Goal: Contribute content: Contribute content

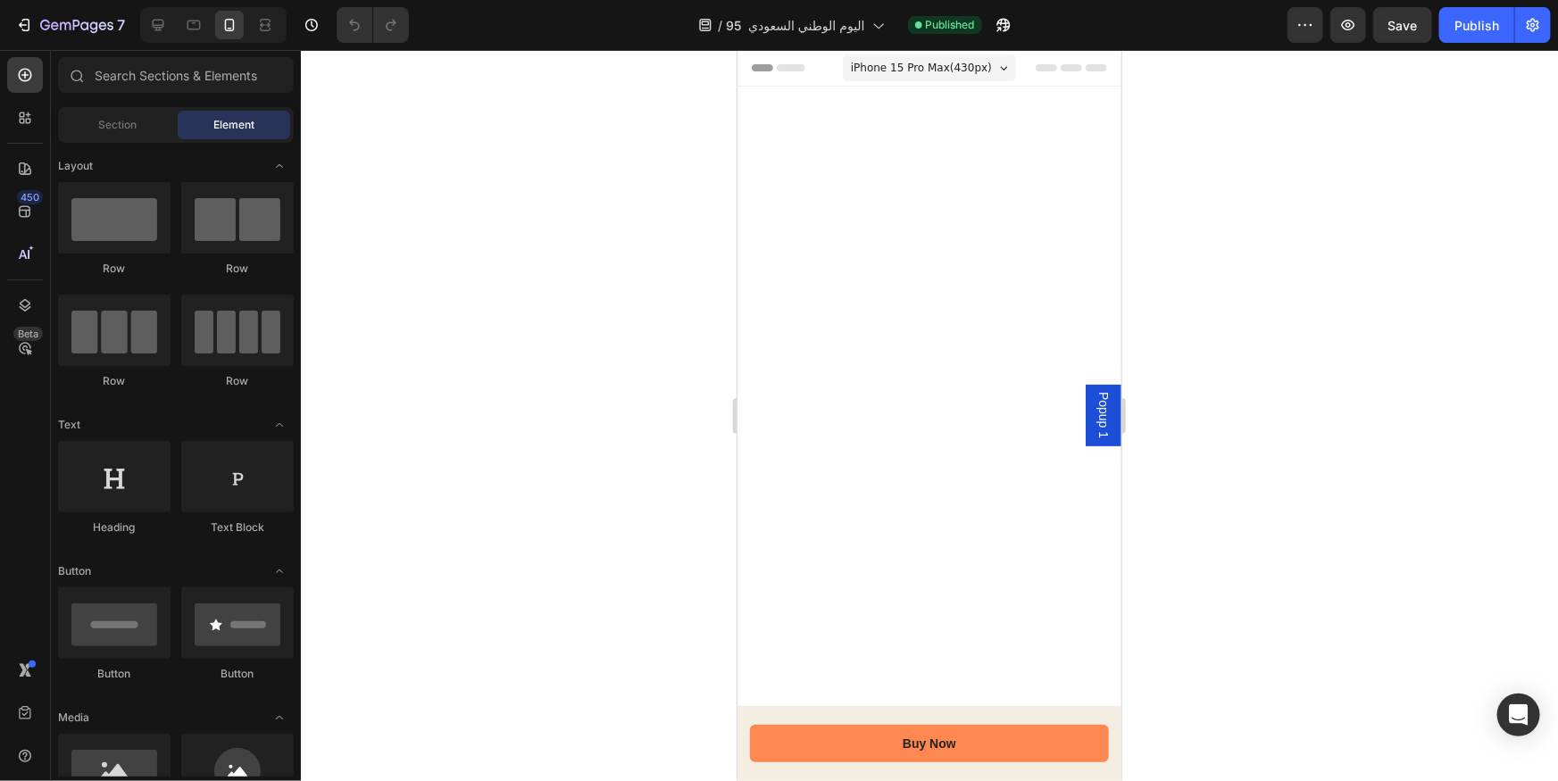
scroll to position [4909, 0]
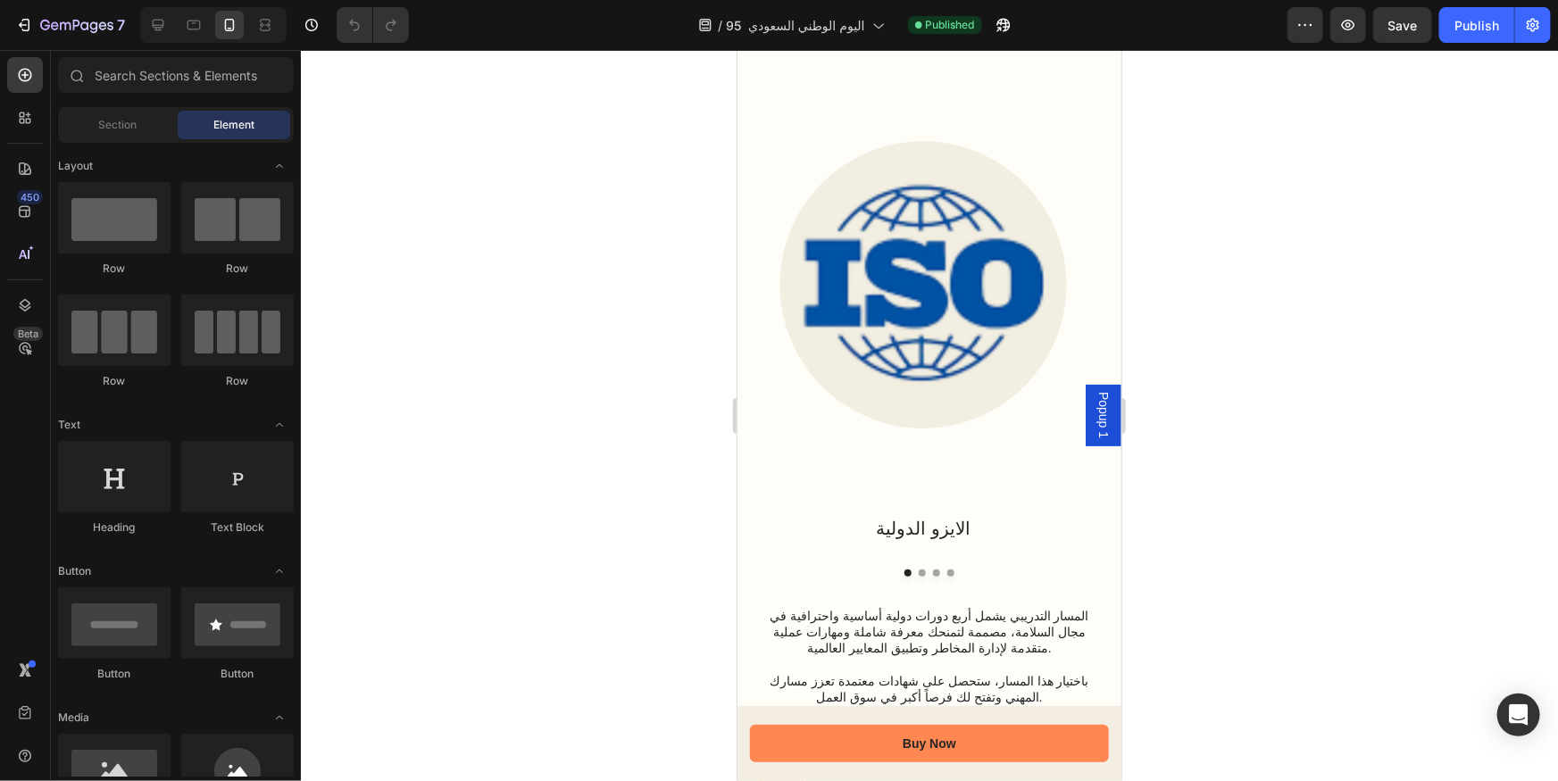
click at [1057, 32] on img at bounding box center [929, 32] width 320 height 0
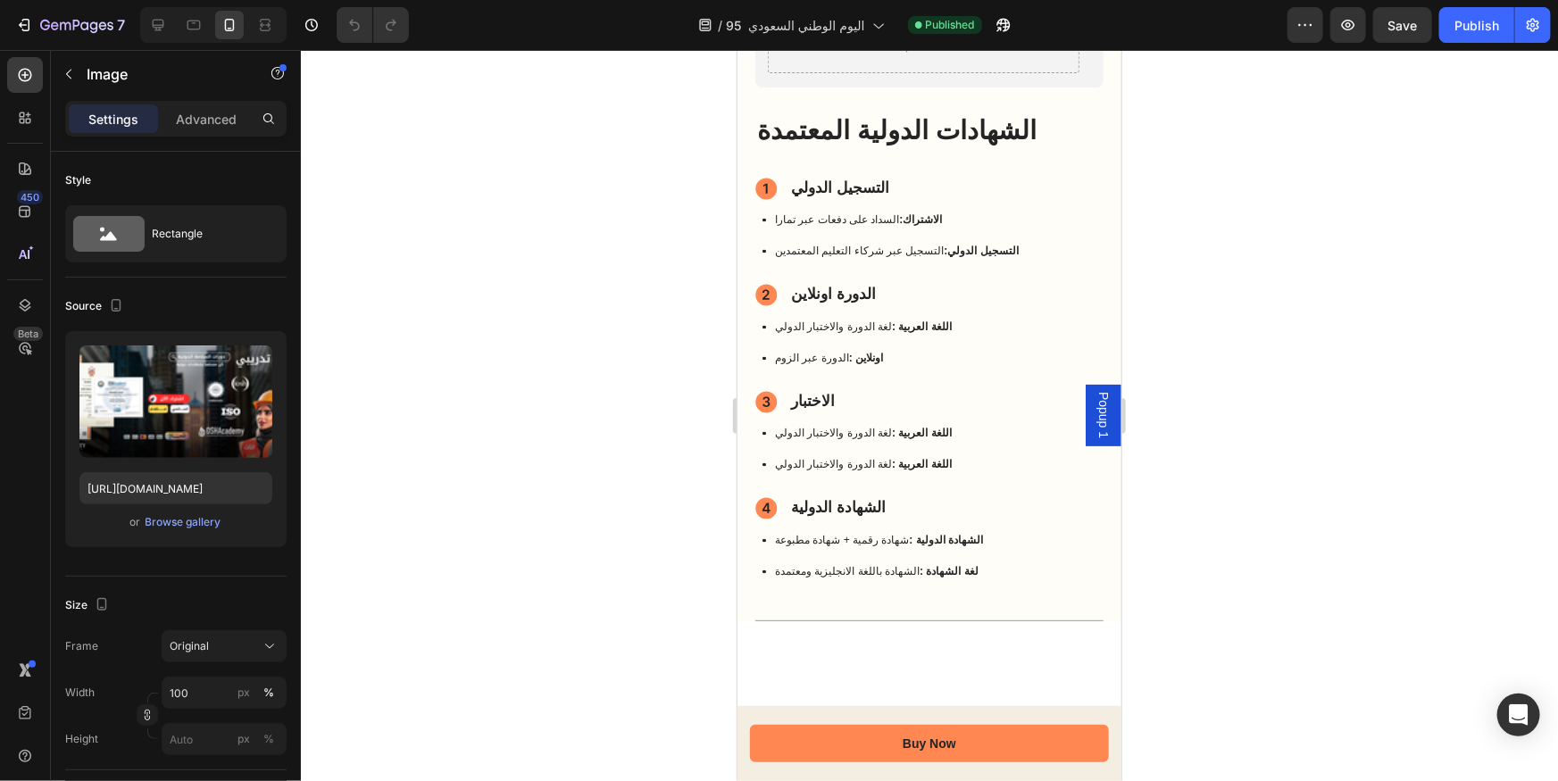
scroll to position [1419, 0]
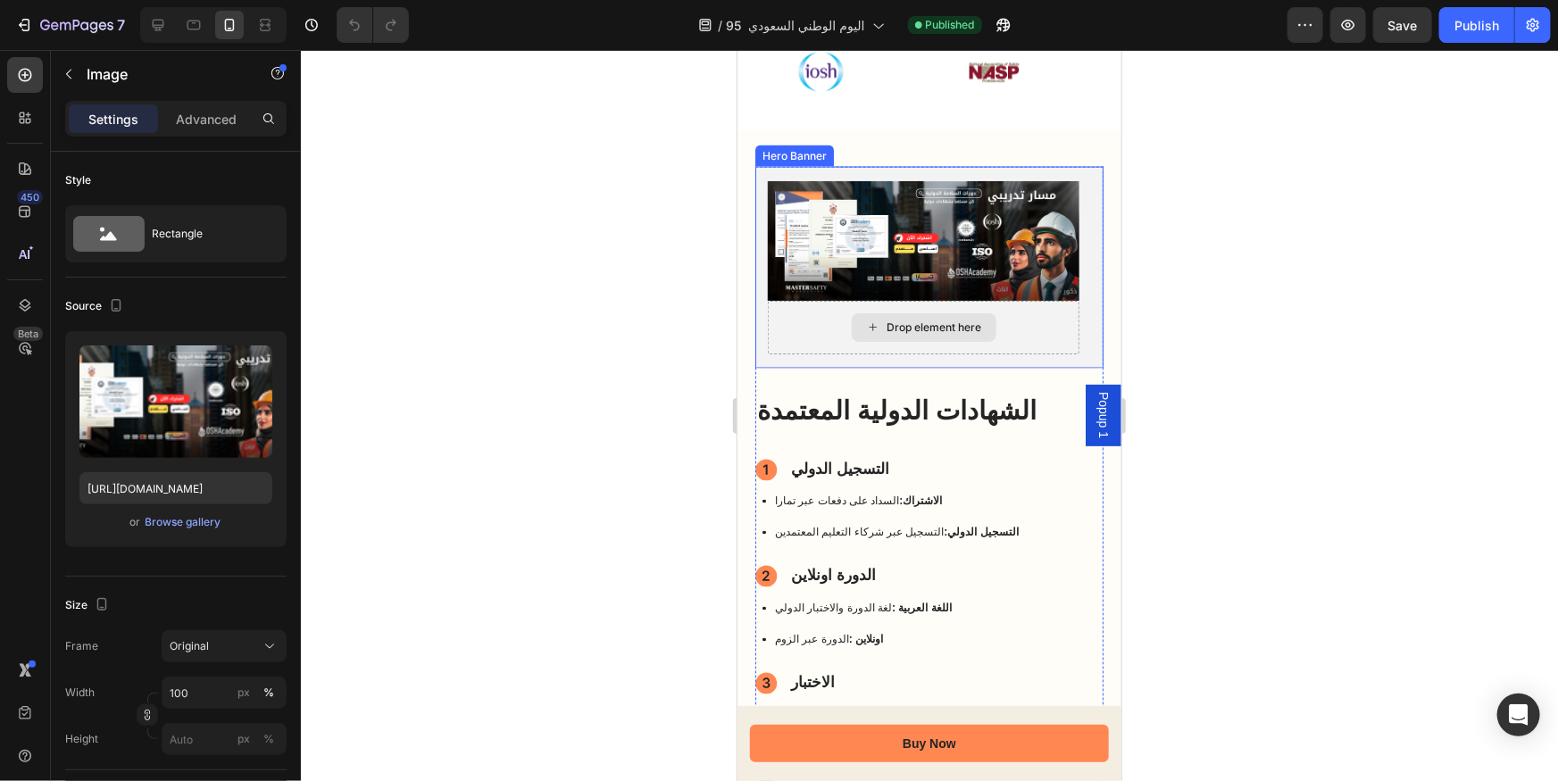
click at [997, 237] on img at bounding box center [923, 240] width 312 height 120
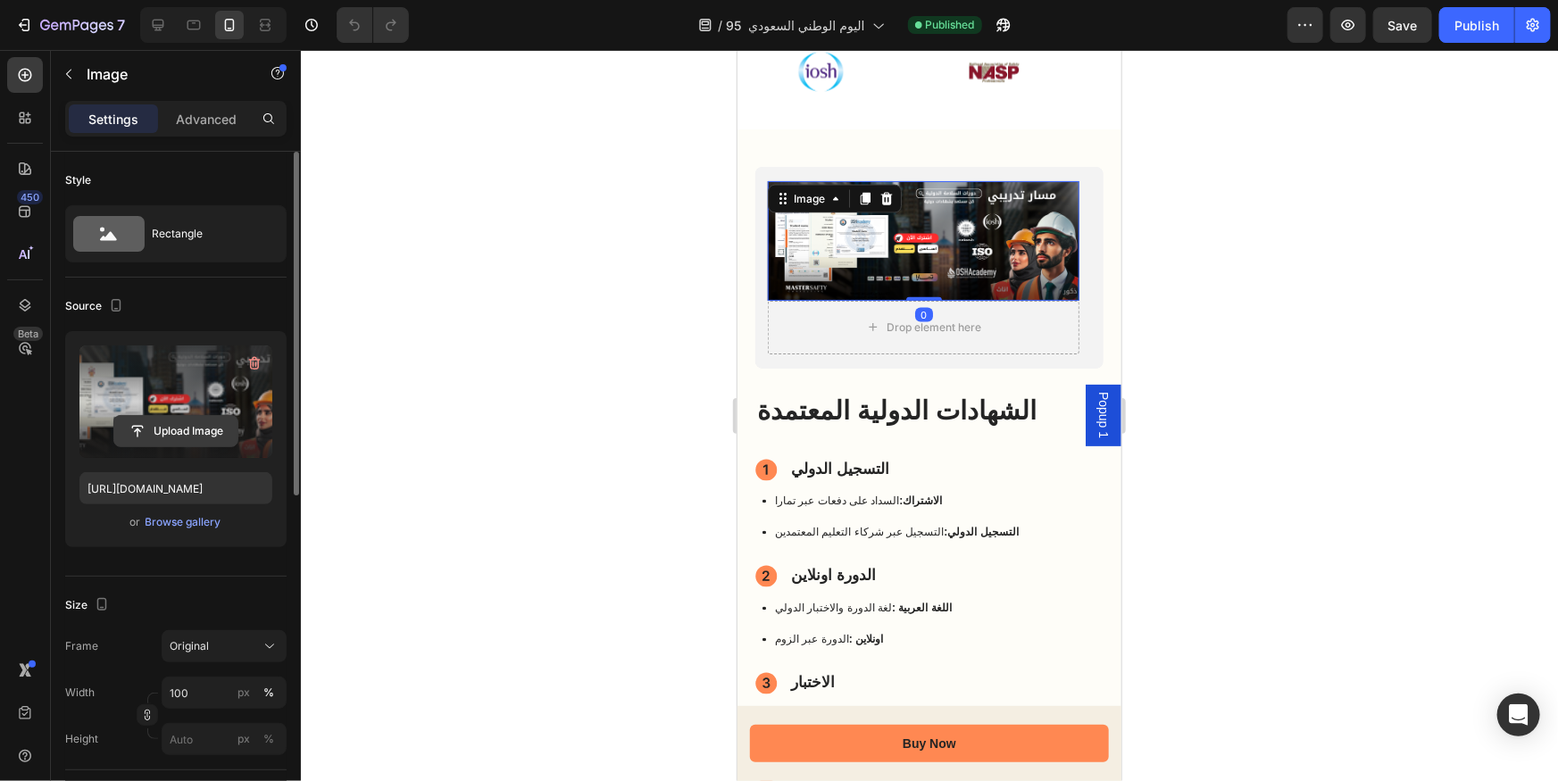
click at [152, 432] on input "file" at bounding box center [175, 431] width 123 height 30
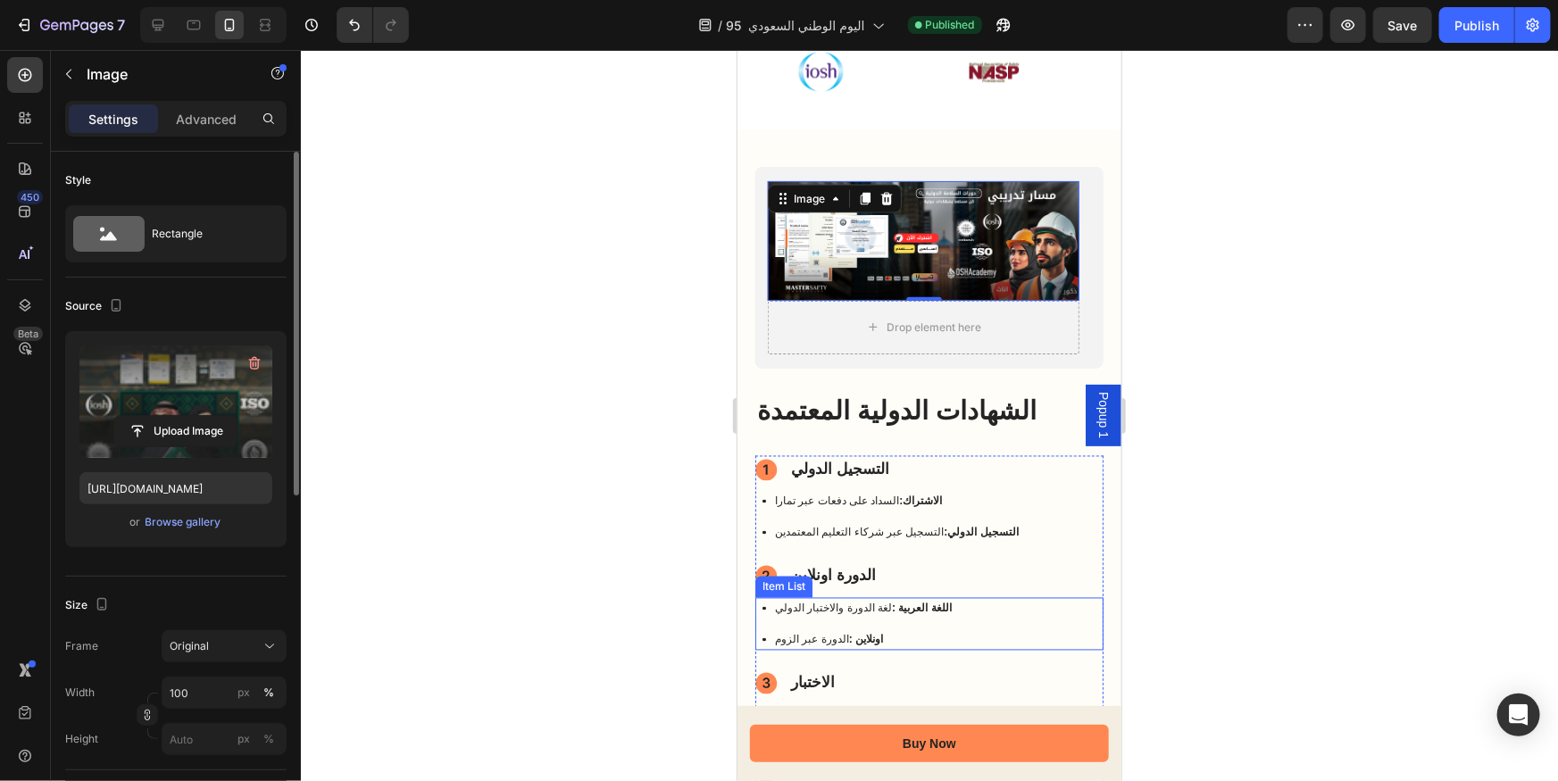
type input "[URL][DOMAIN_NAME]"
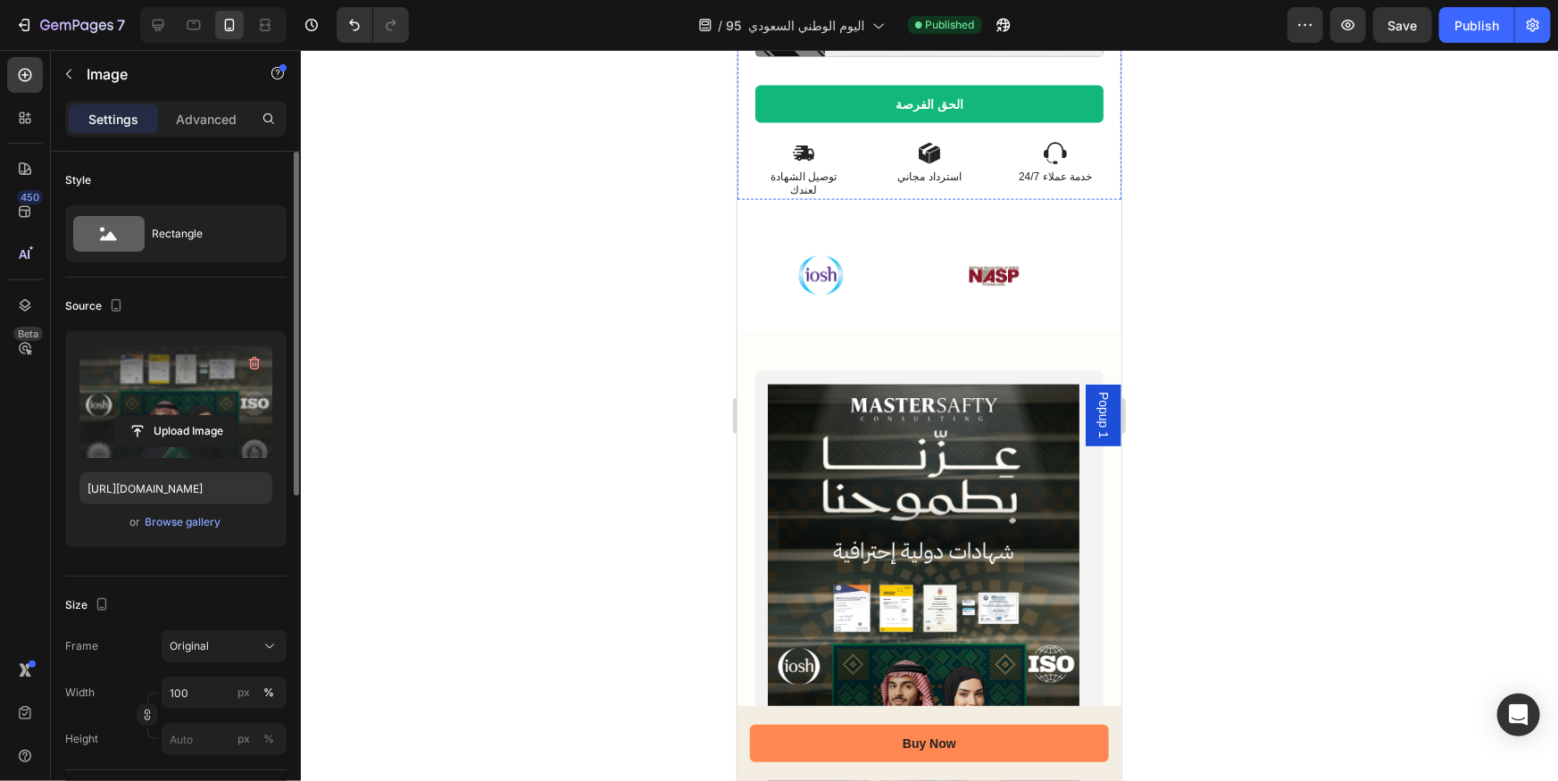
scroll to position [1377, 0]
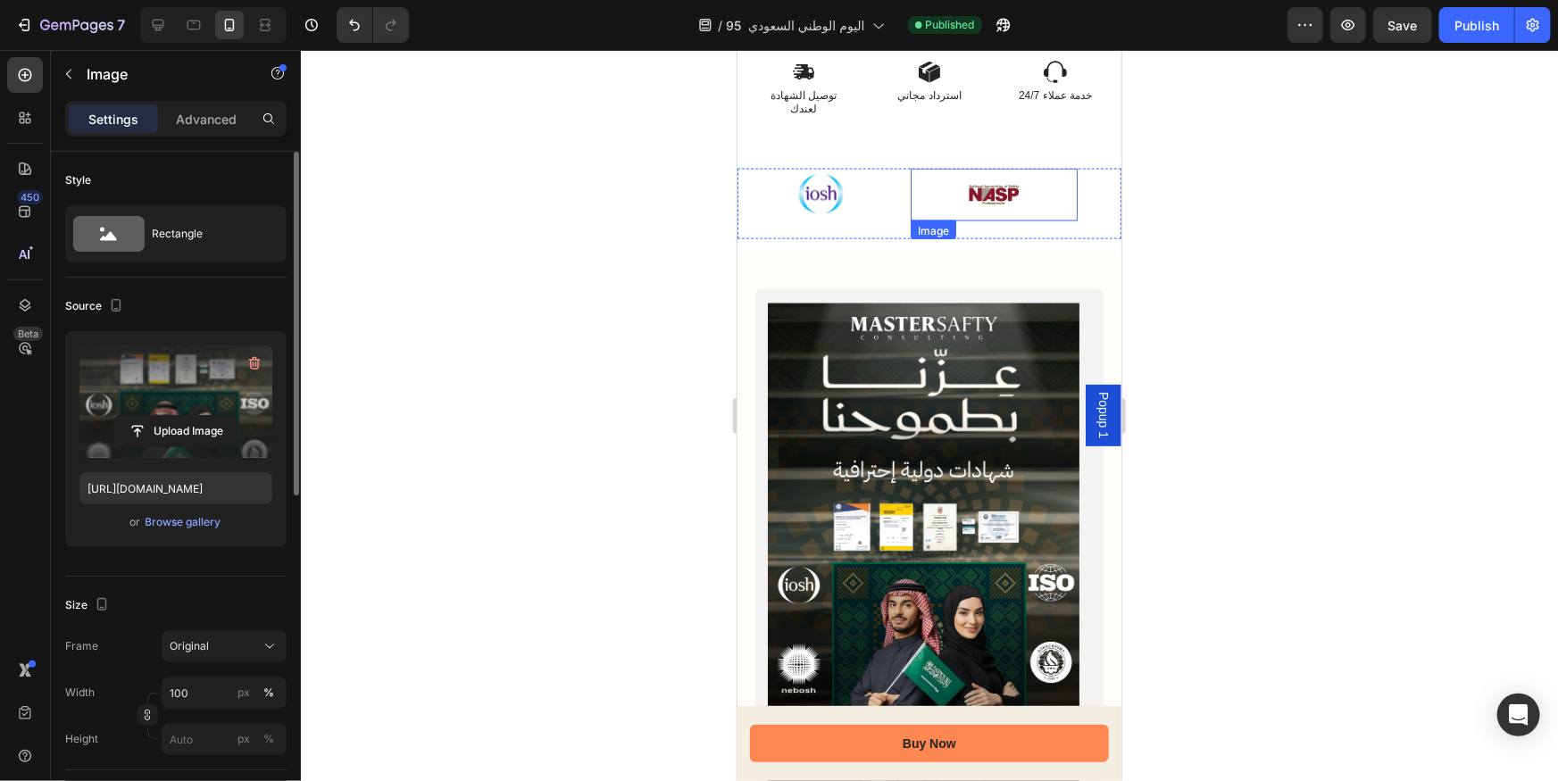
click at [943, 220] on div at bounding box center [993, 194] width 167 height 53
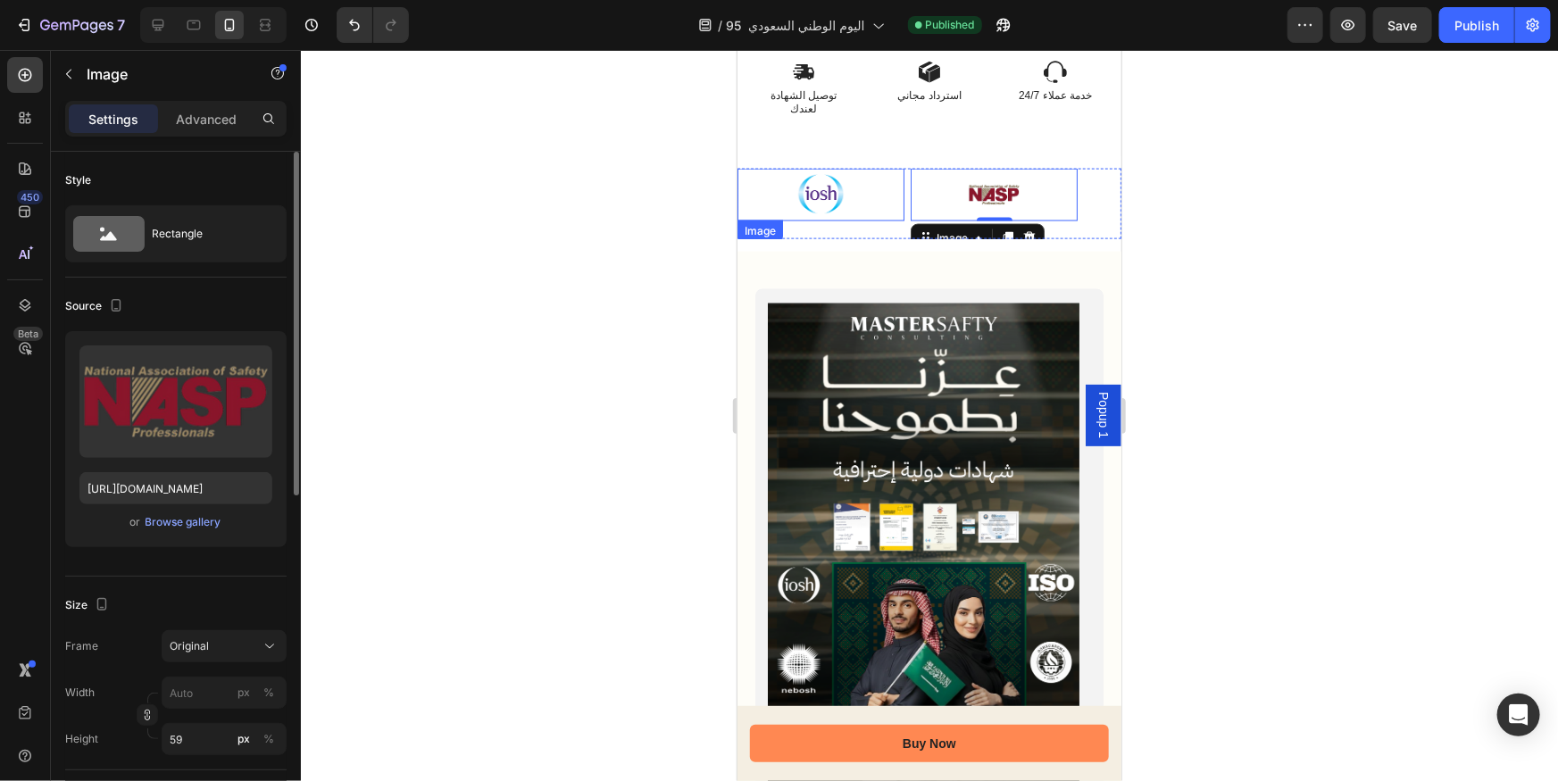
click at [827, 220] on img at bounding box center [820, 194] width 80 height 53
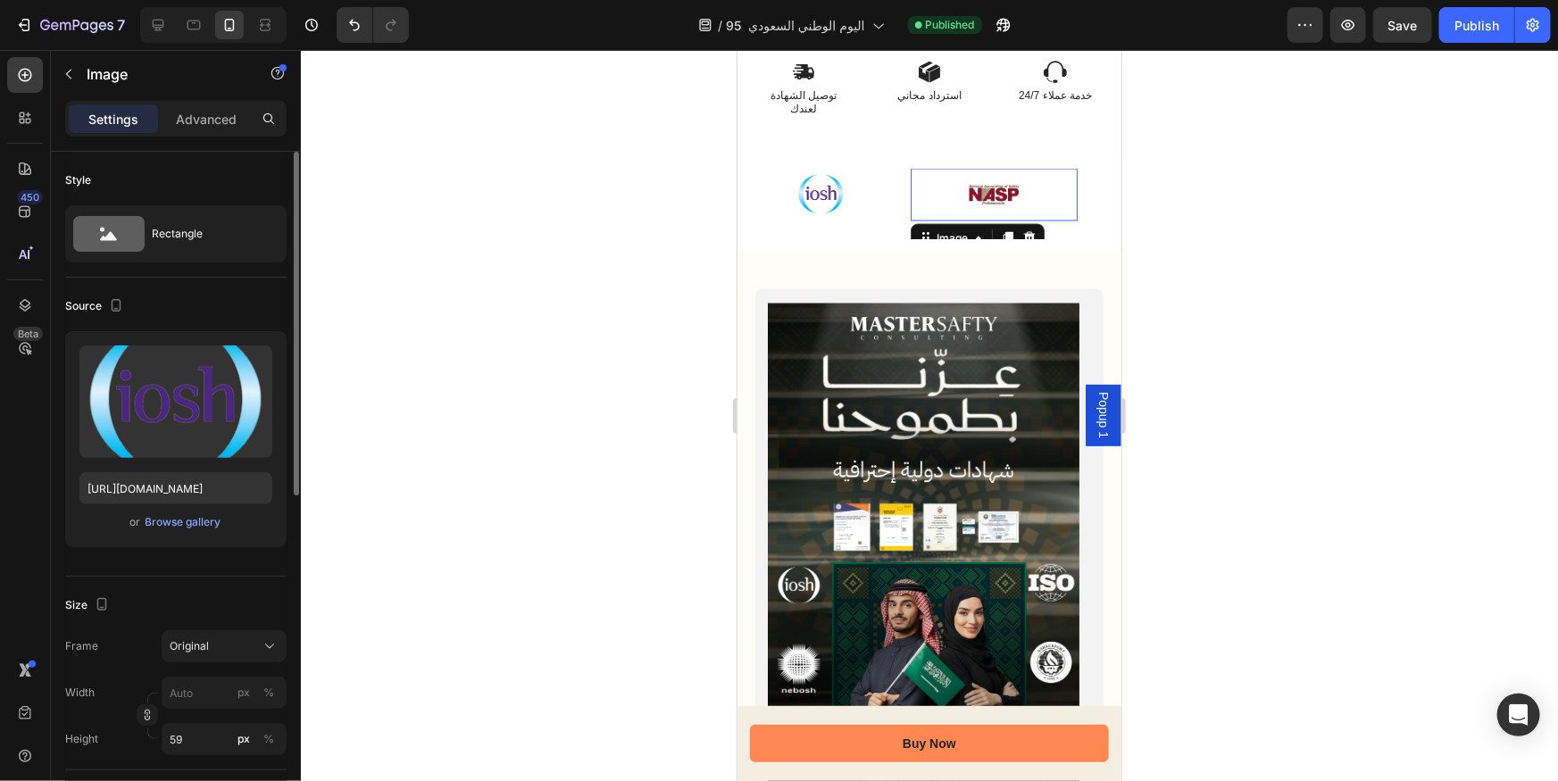
click at [912, 220] on div at bounding box center [993, 194] width 167 height 53
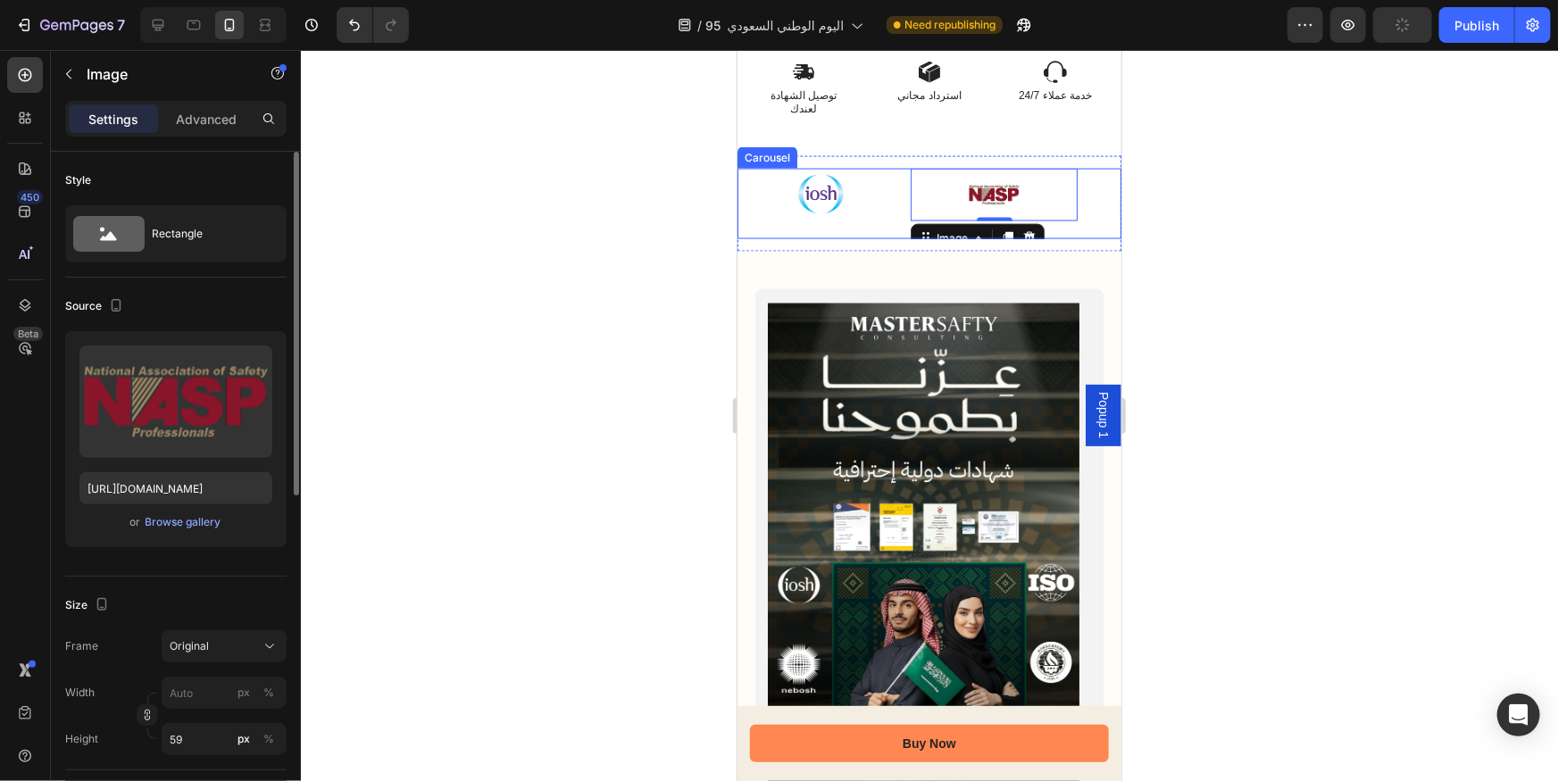
click at [905, 238] on div "Image Image 0 Image Image Image Image Image Image" at bounding box center [928, 203] width 384 height 71
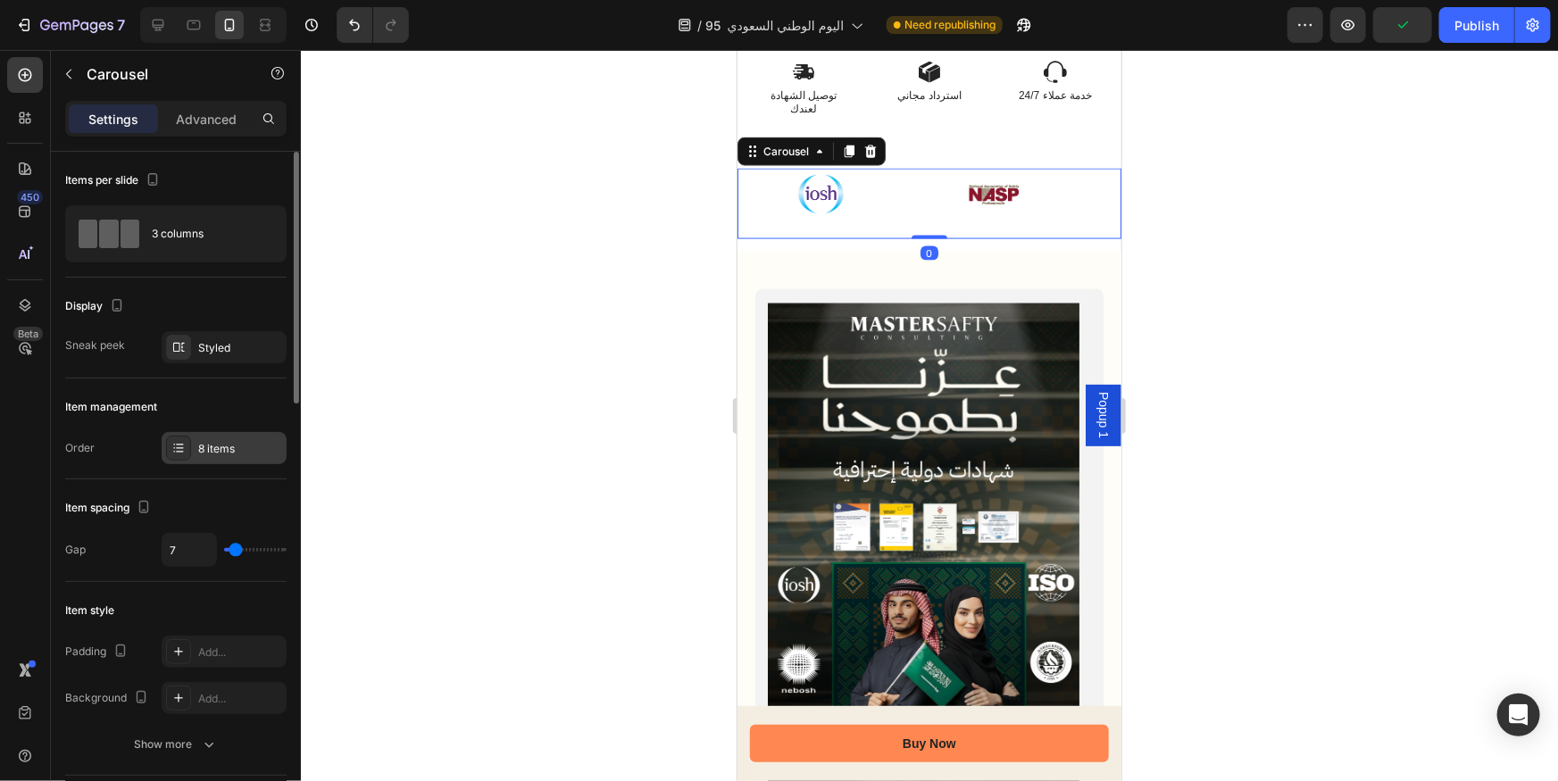
click at [181, 458] on div at bounding box center [178, 448] width 25 height 25
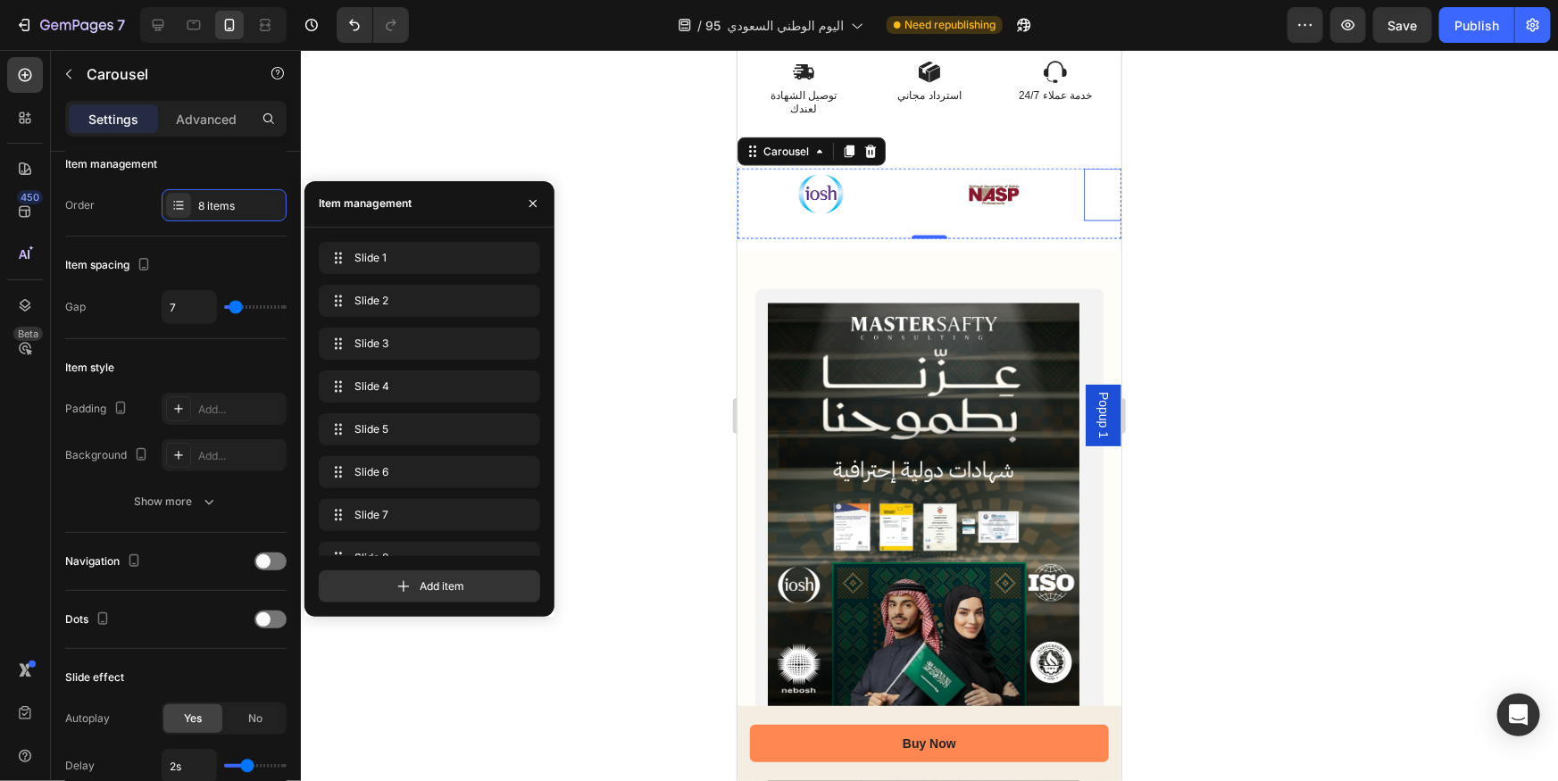
click at [1094, 220] on div at bounding box center [1166, 194] width 167 height 53
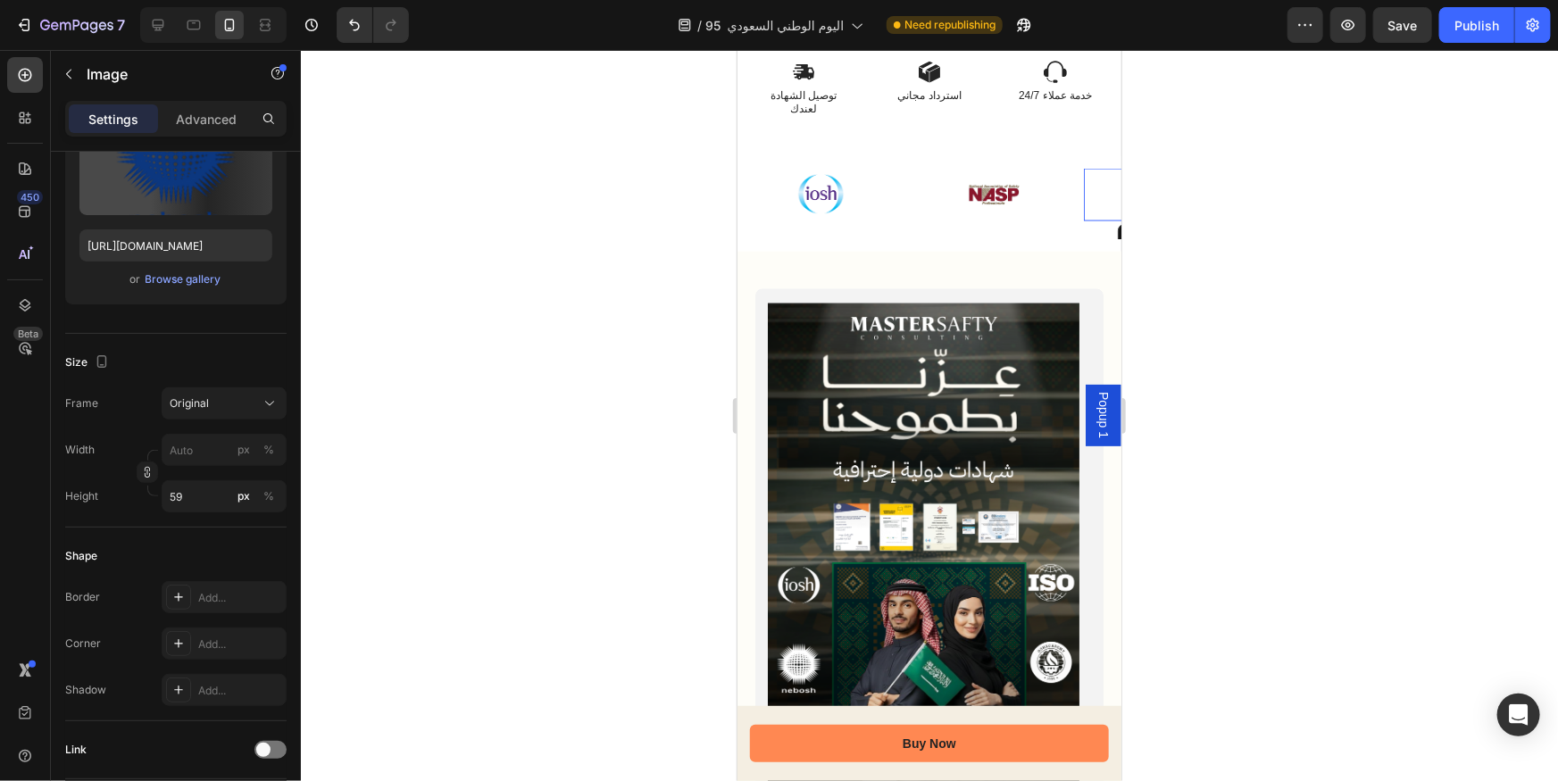
scroll to position [0, 0]
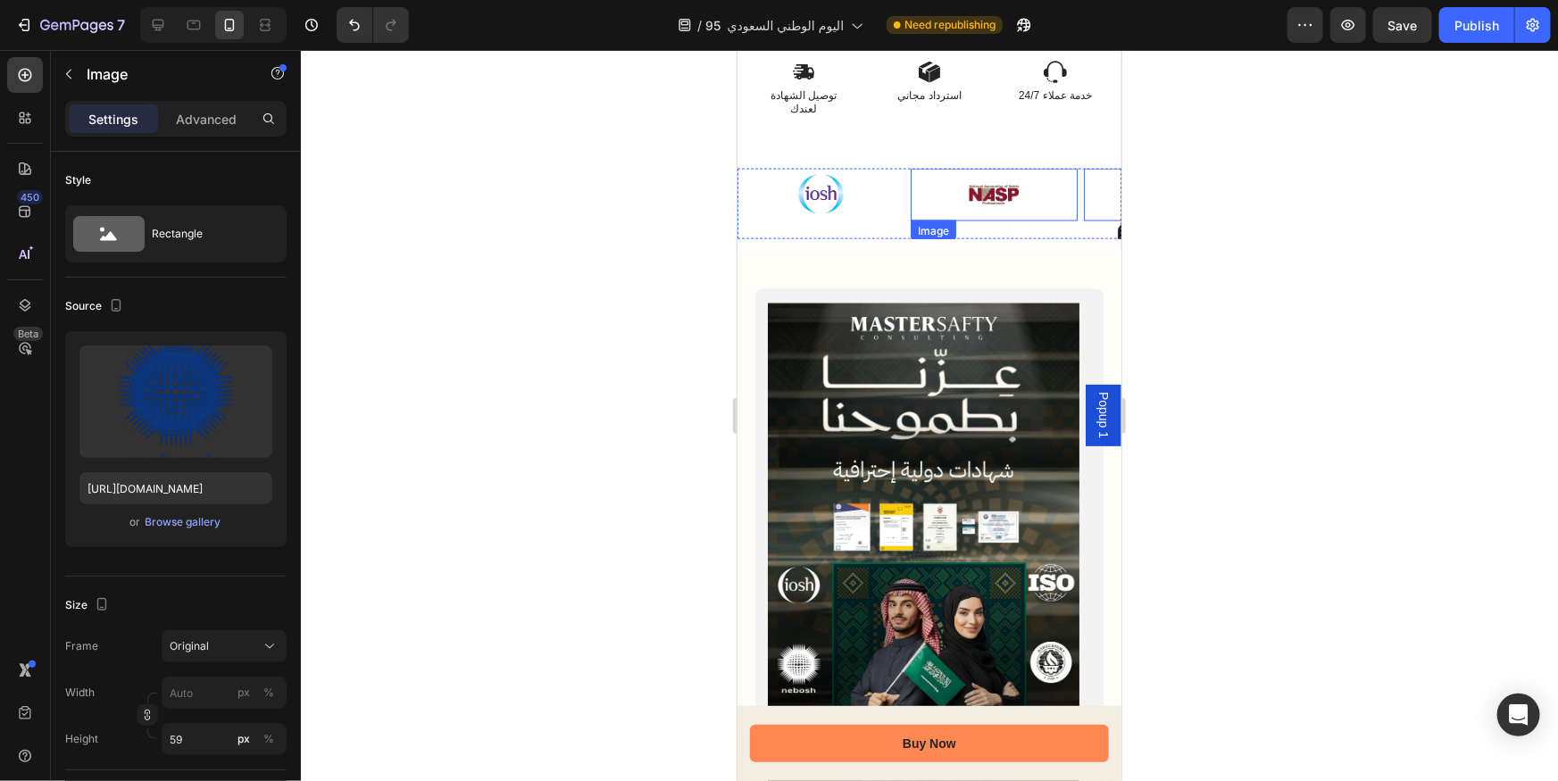
click at [1030, 220] on img at bounding box center [993, 194] width 80 height 53
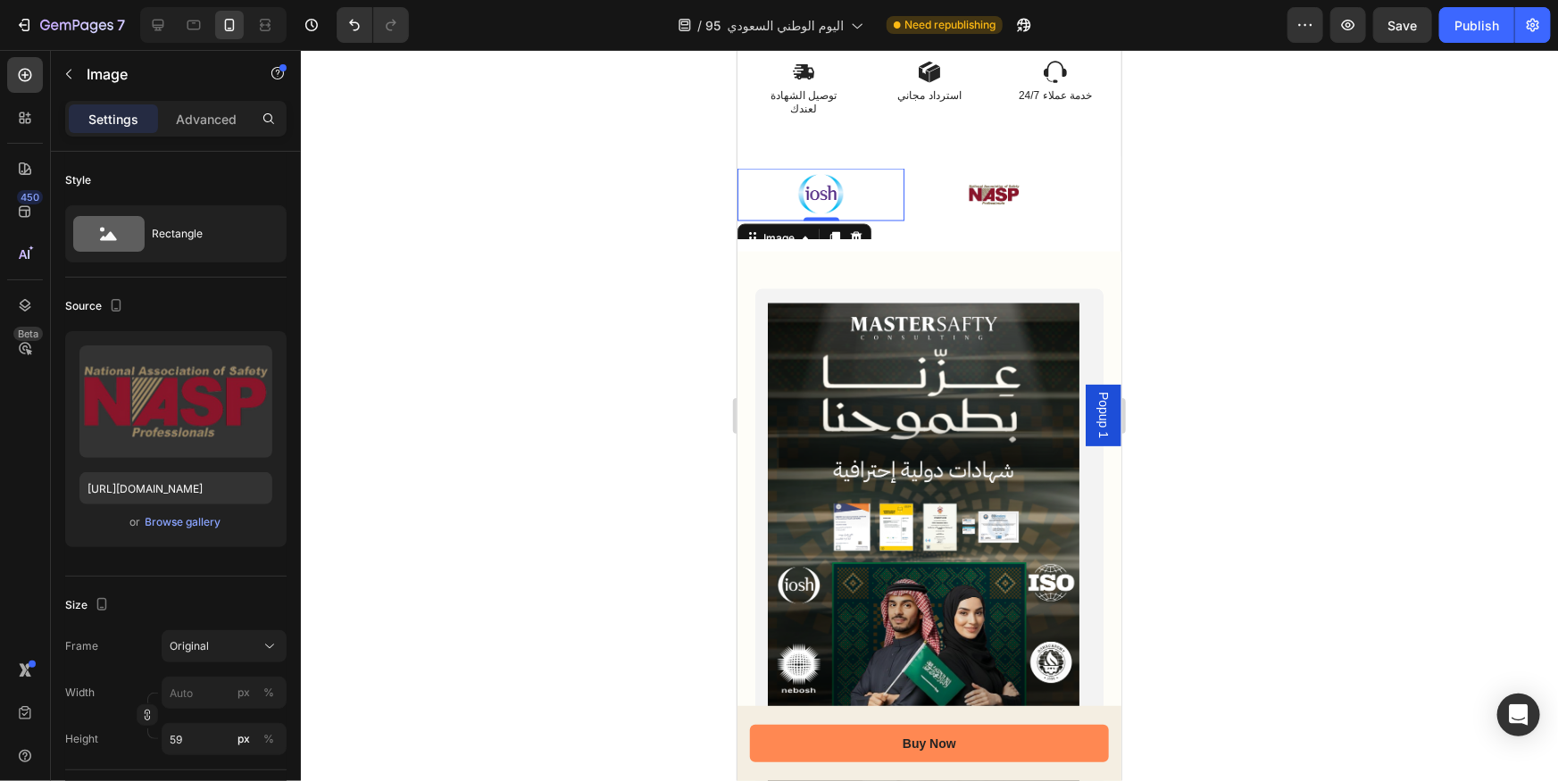
click at [902, 220] on div at bounding box center [819, 194] width 167 height 53
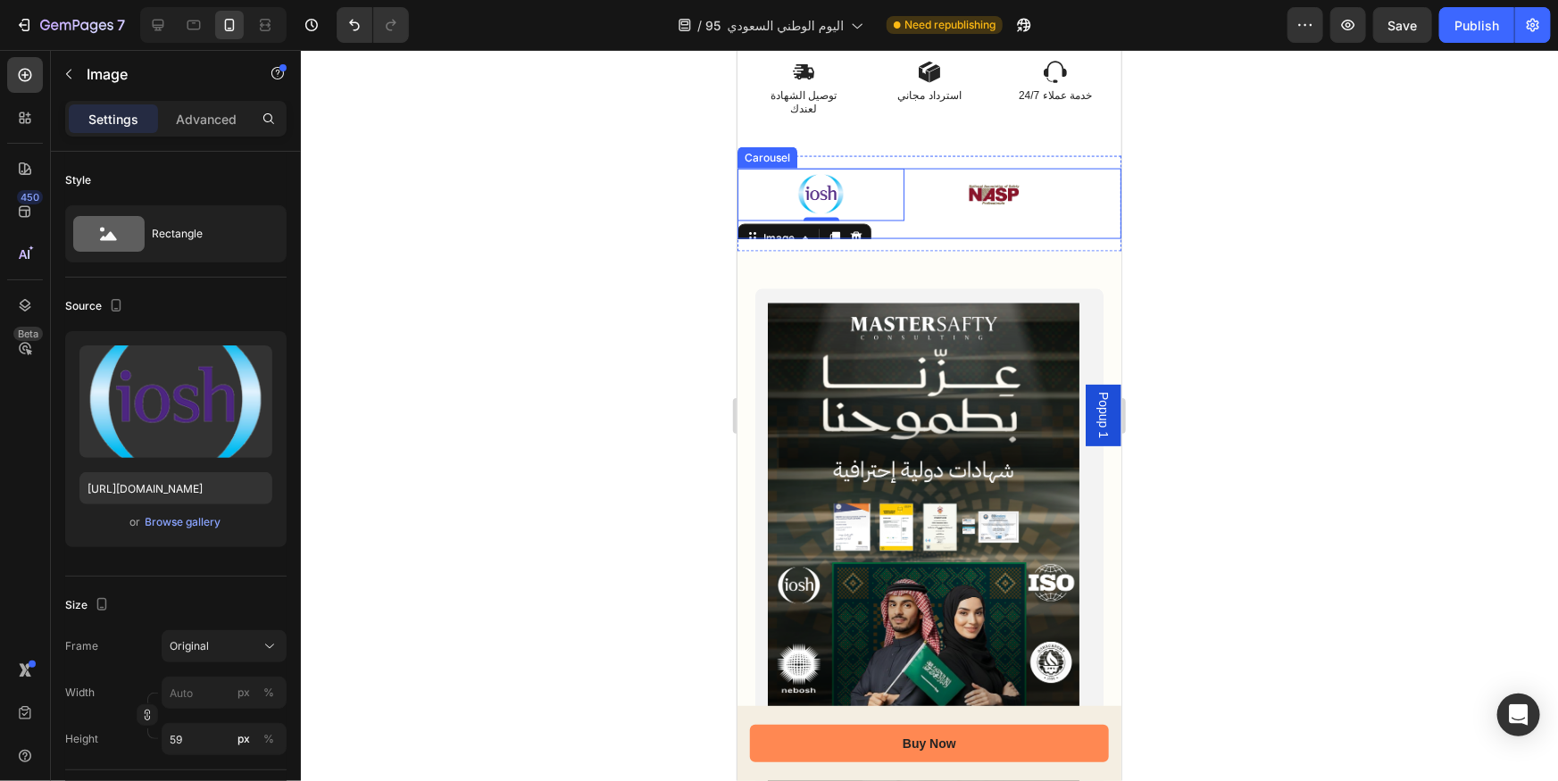
click at [911, 238] on div "Image" at bounding box center [993, 203] width 167 height 71
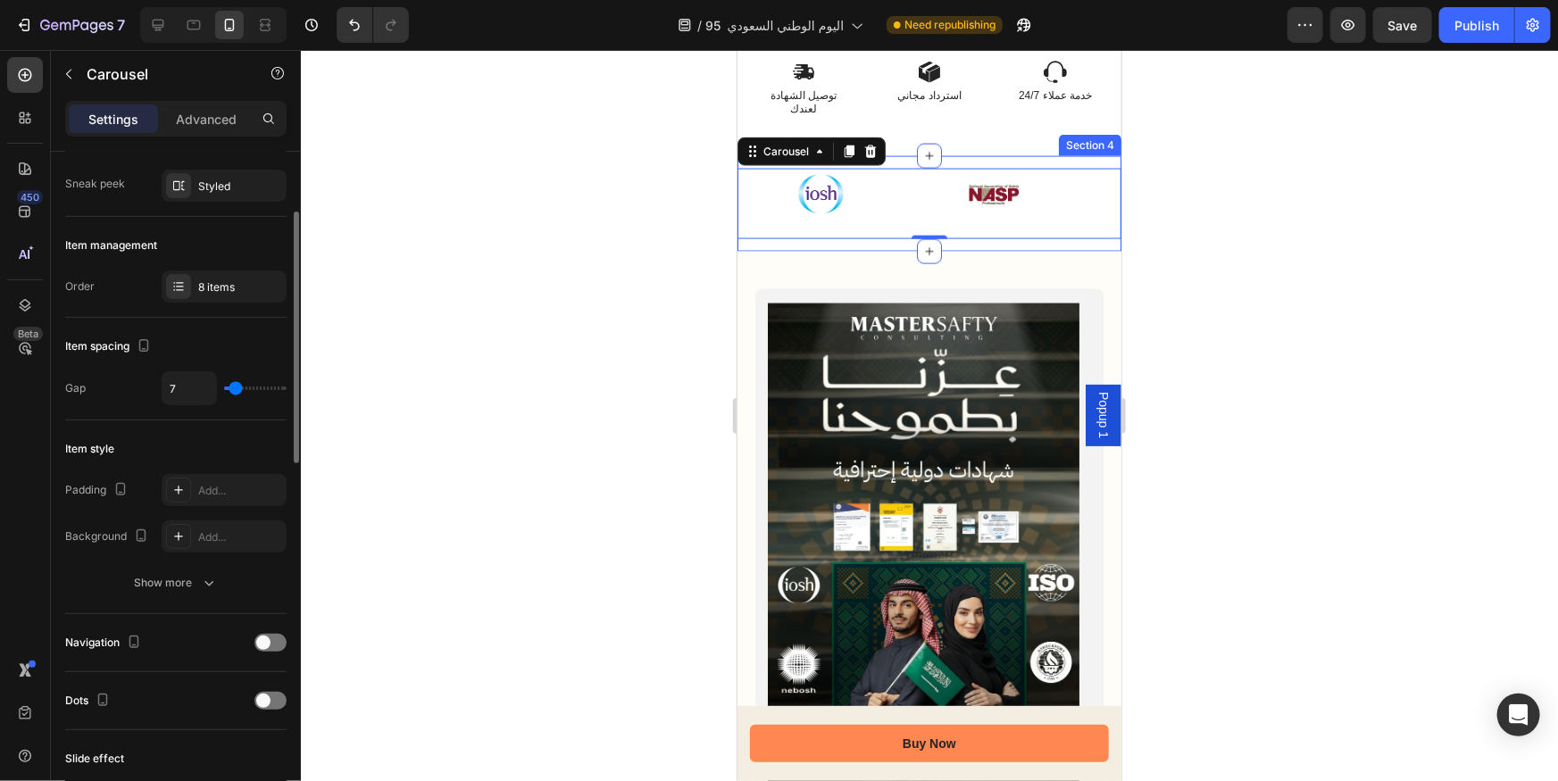
scroll to position [324, 0]
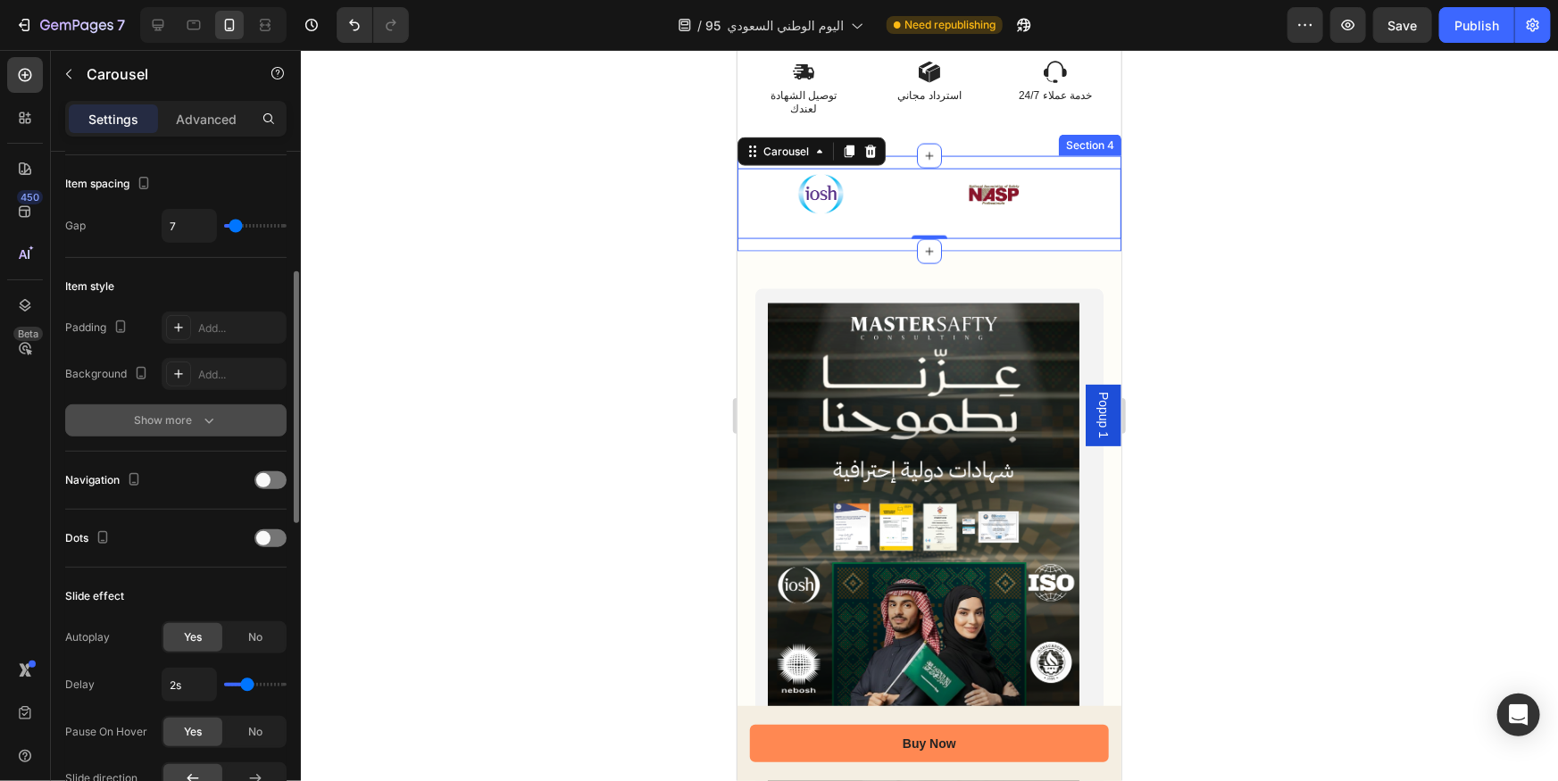
click at [200, 426] on icon "button" at bounding box center [209, 420] width 18 height 18
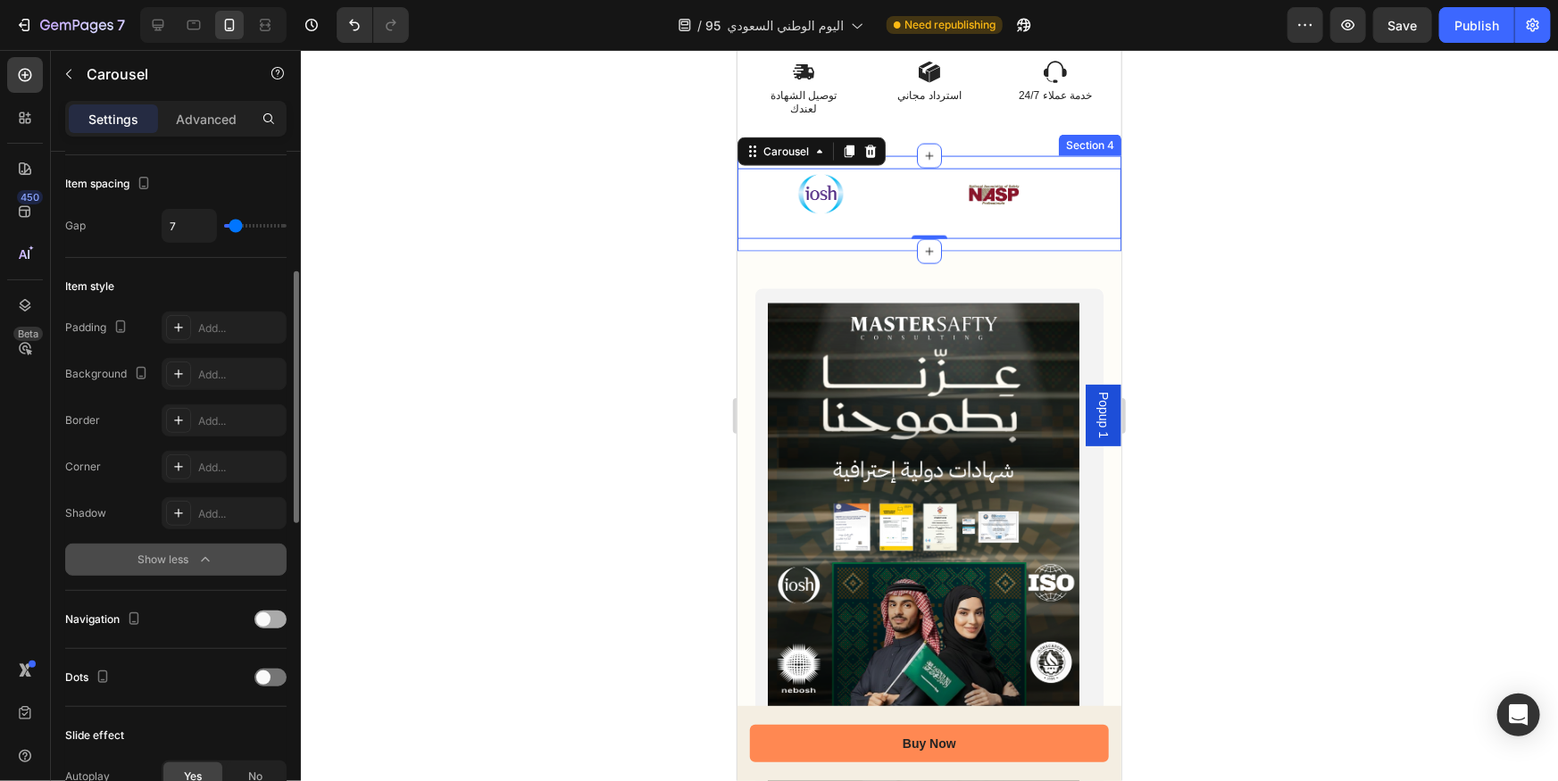
click at [277, 616] on div at bounding box center [270, 620] width 32 height 18
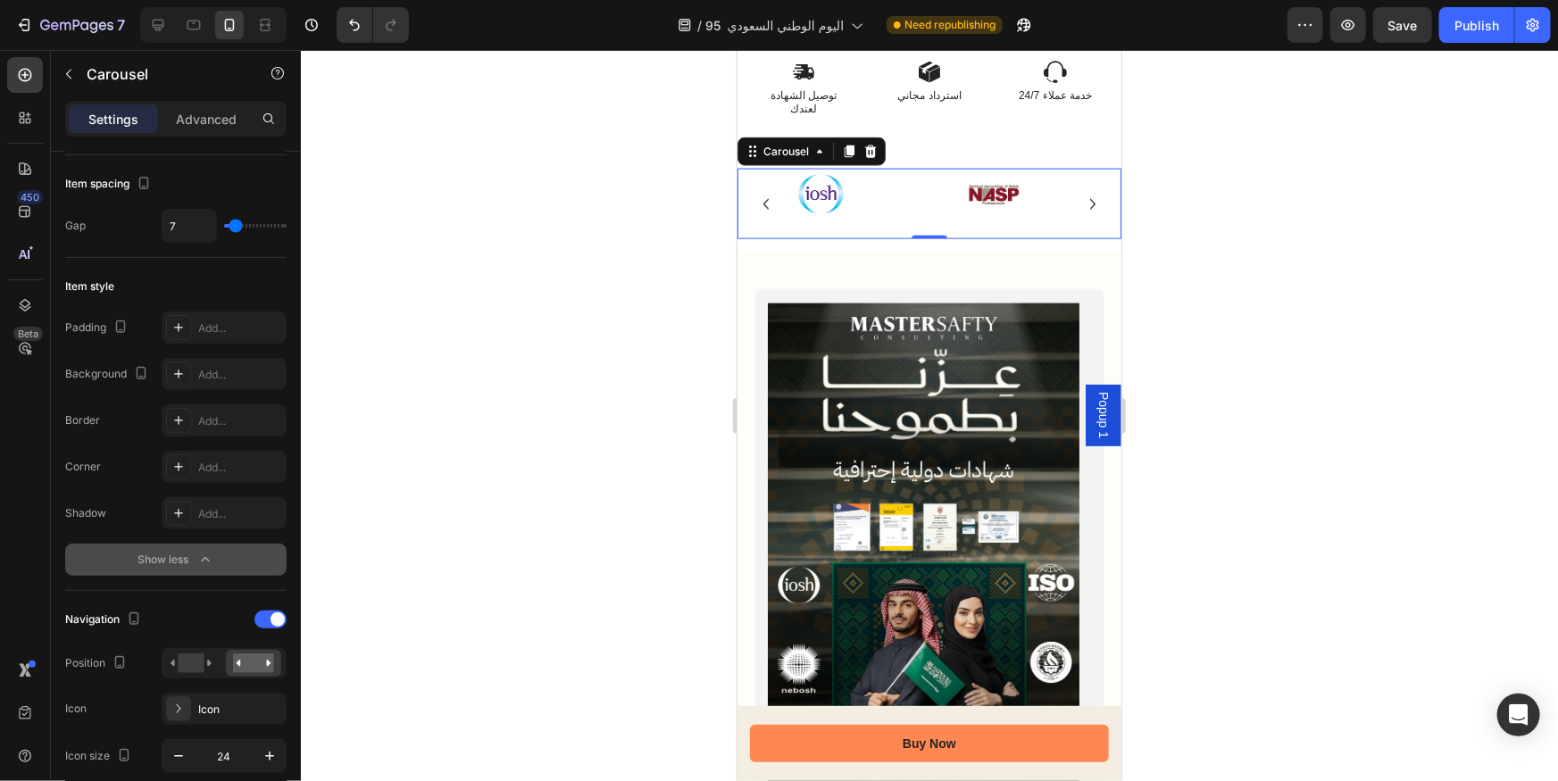
click at [1081, 214] on icon "Carousel Next Arrow" at bounding box center [1091, 203] width 21 height 21
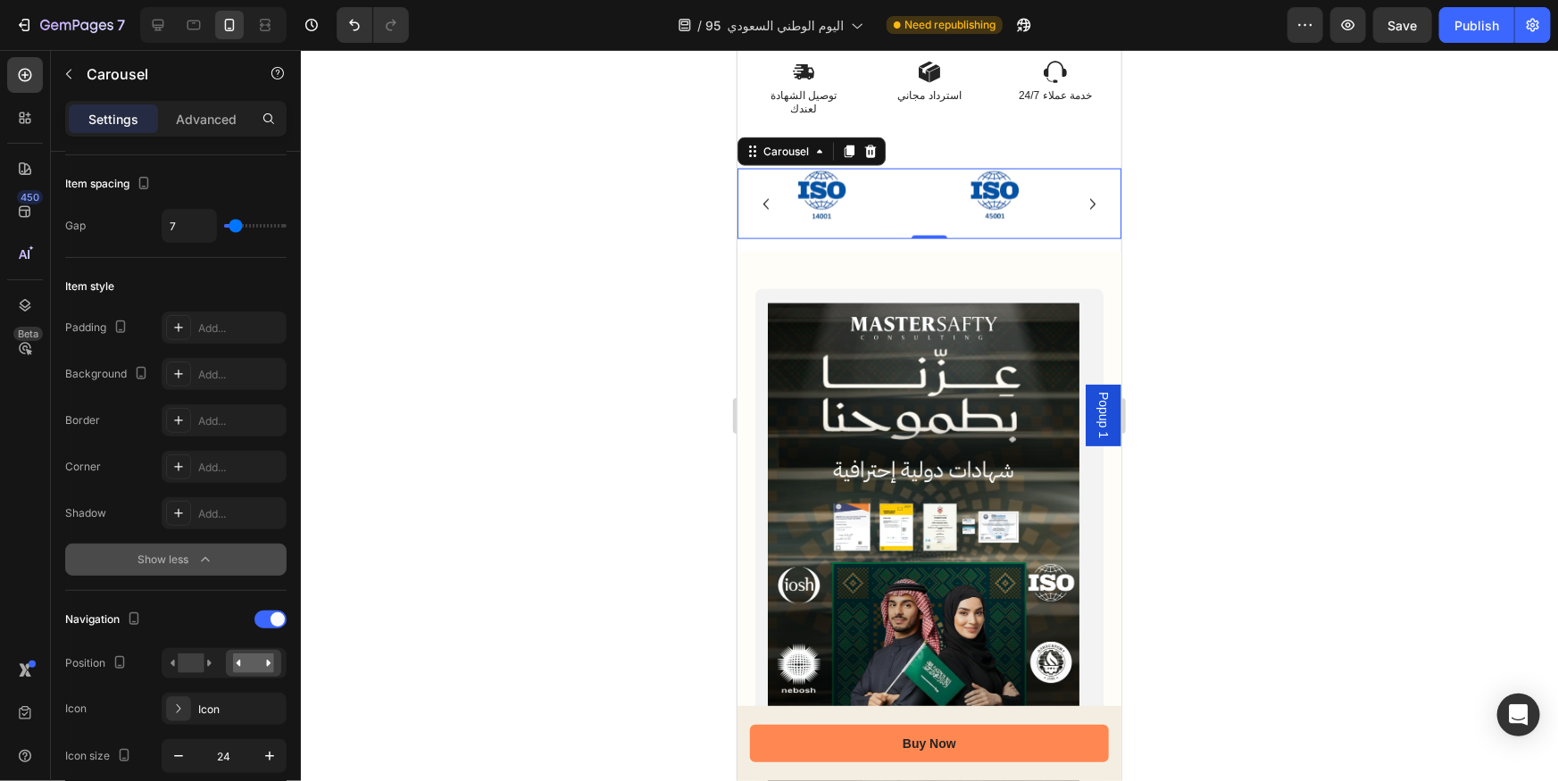
click at [1081, 214] on icon "Carousel Next Arrow" at bounding box center [1091, 203] width 21 height 21
click at [996, 220] on img at bounding box center [993, 194] width 80 height 53
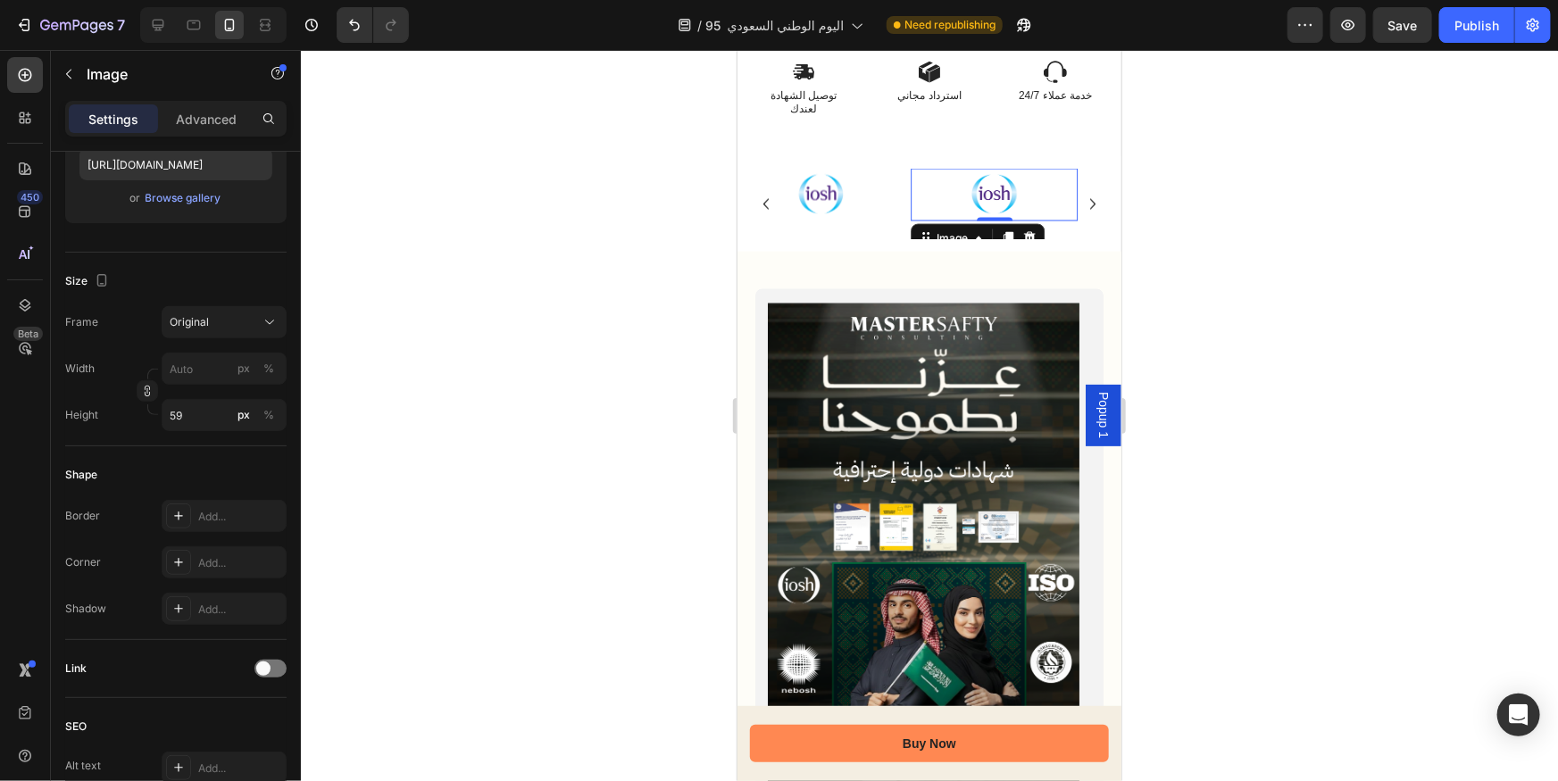
scroll to position [0, 0]
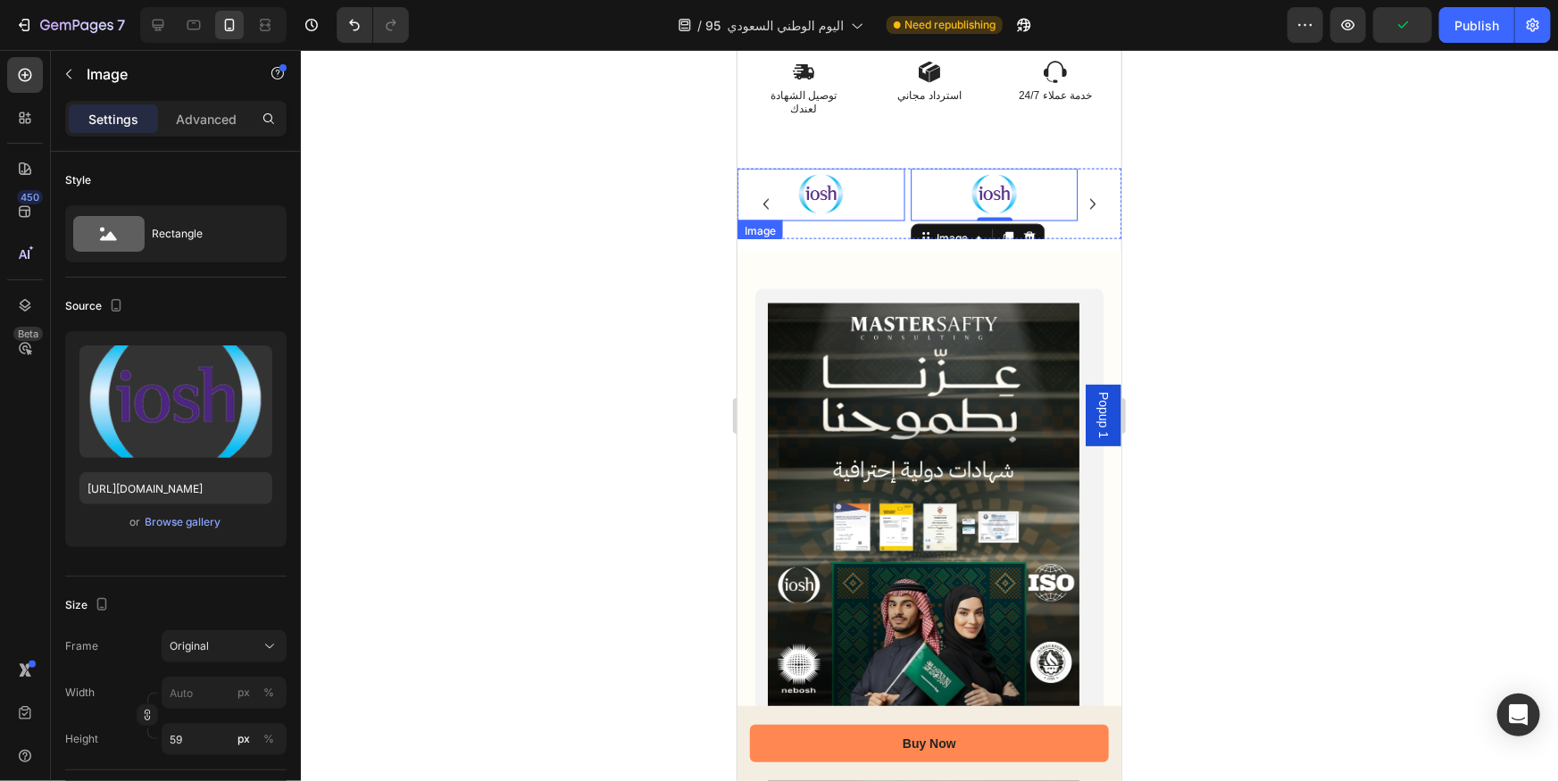
click at [900, 220] on div at bounding box center [819, 194] width 167 height 53
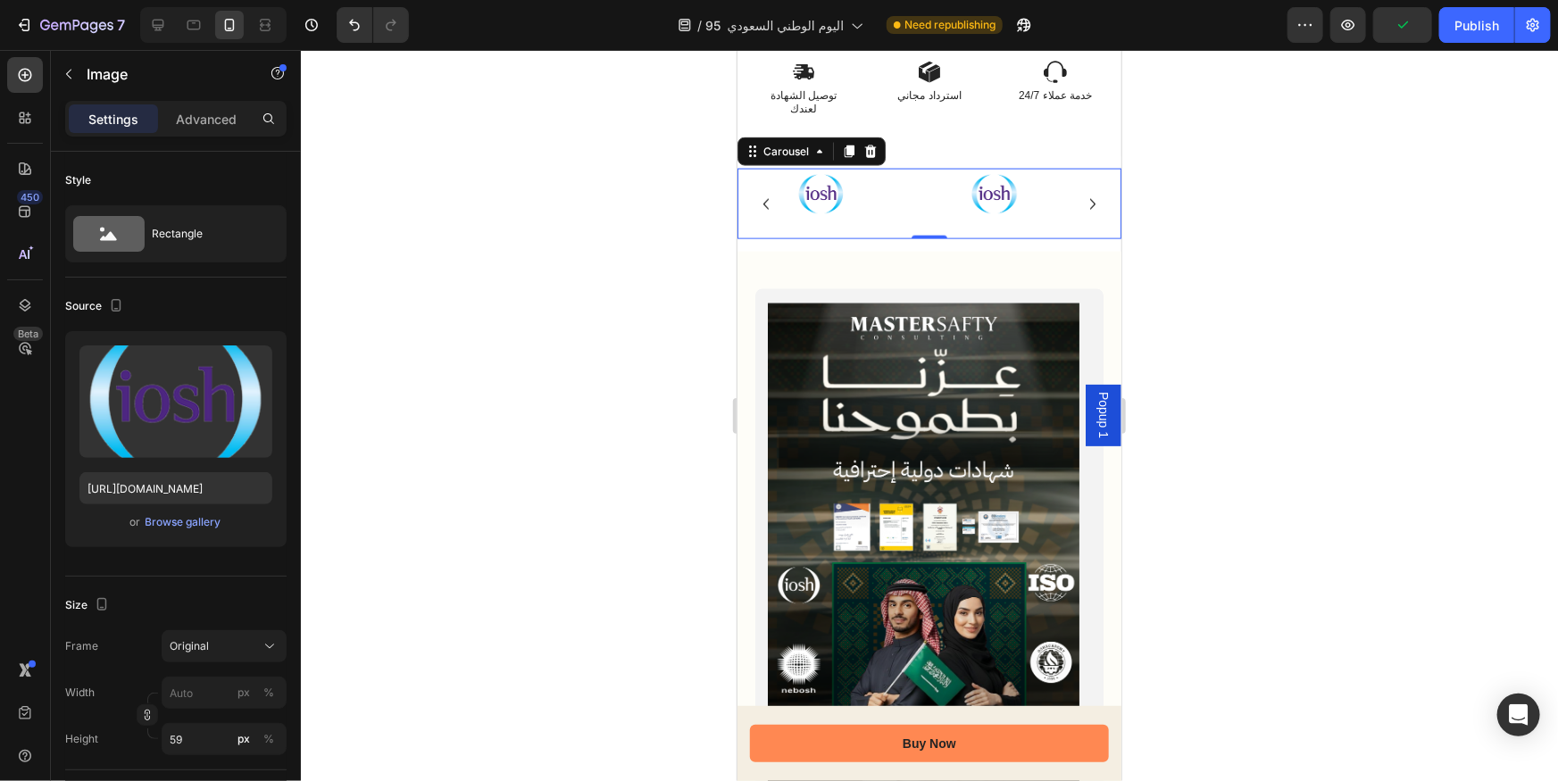
click at [904, 238] on div "Image Image Image Image Image Image Image Image" at bounding box center [928, 203] width 384 height 71
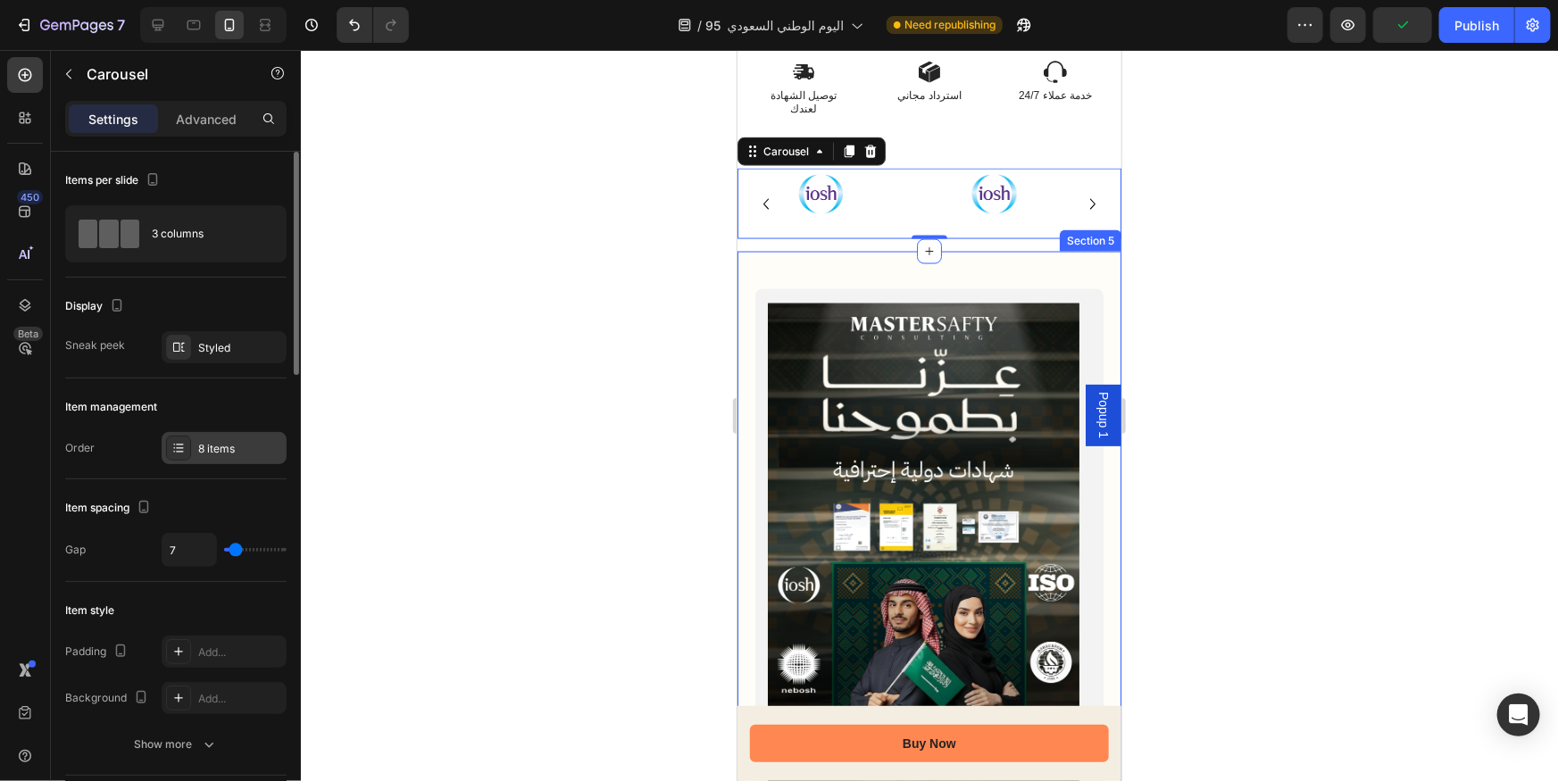
click at [234, 445] on div "8 items" at bounding box center [240, 449] width 84 height 16
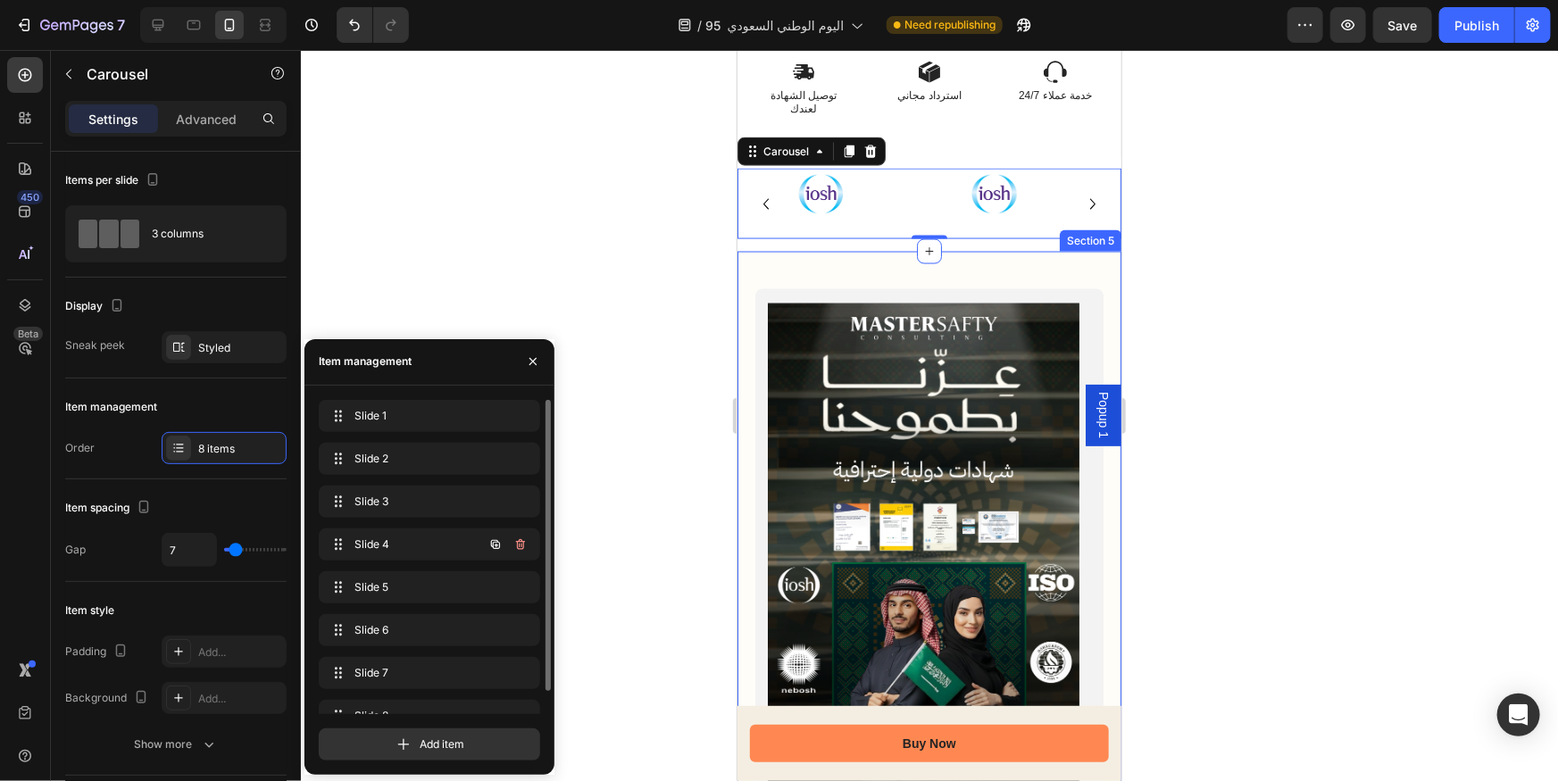
scroll to position [25, 0]
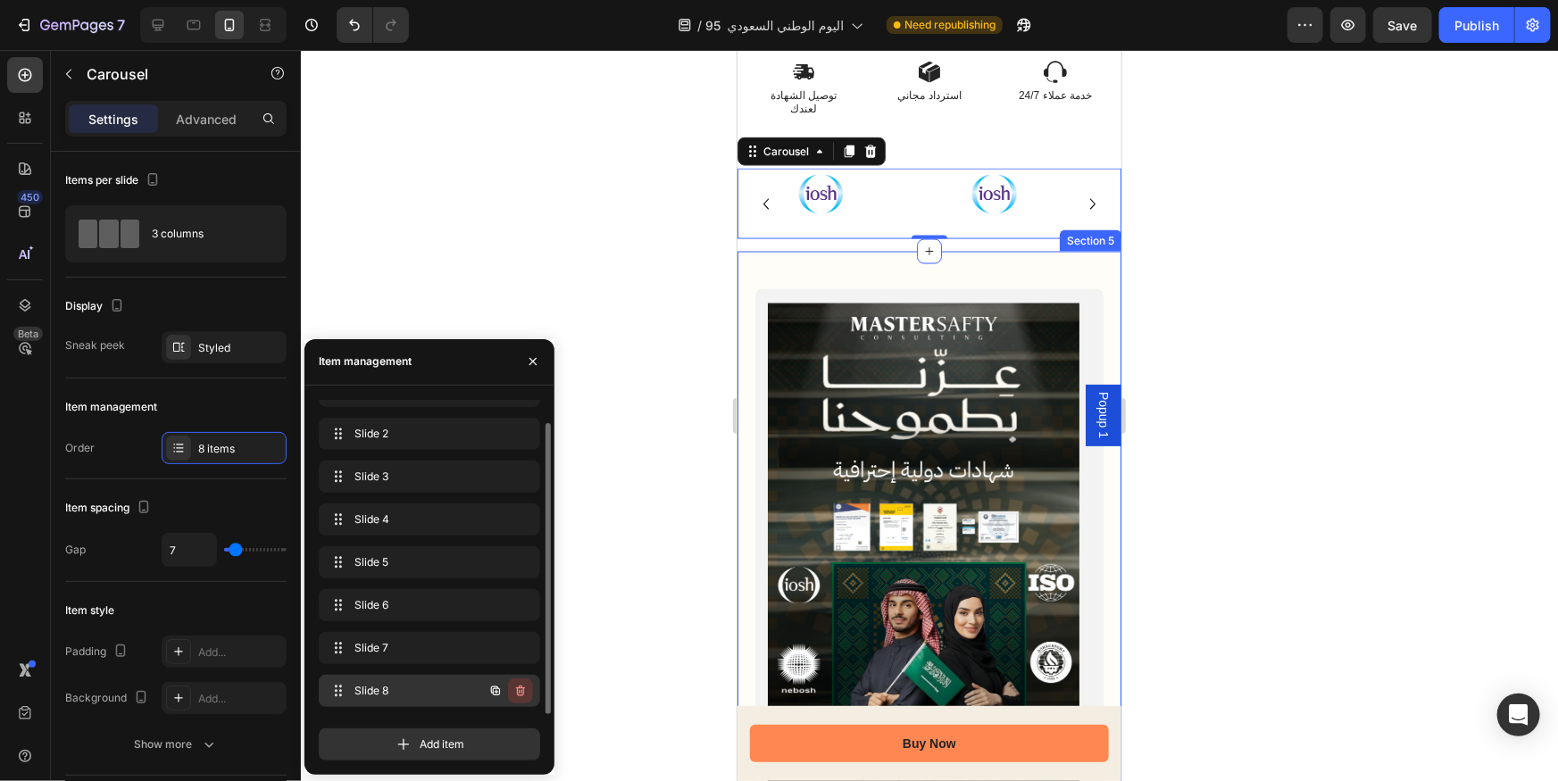
click at [524, 694] on icon "button" at bounding box center [520, 691] width 14 height 14
click at [523, 694] on div "Delete" at bounding box center [508, 691] width 33 height 16
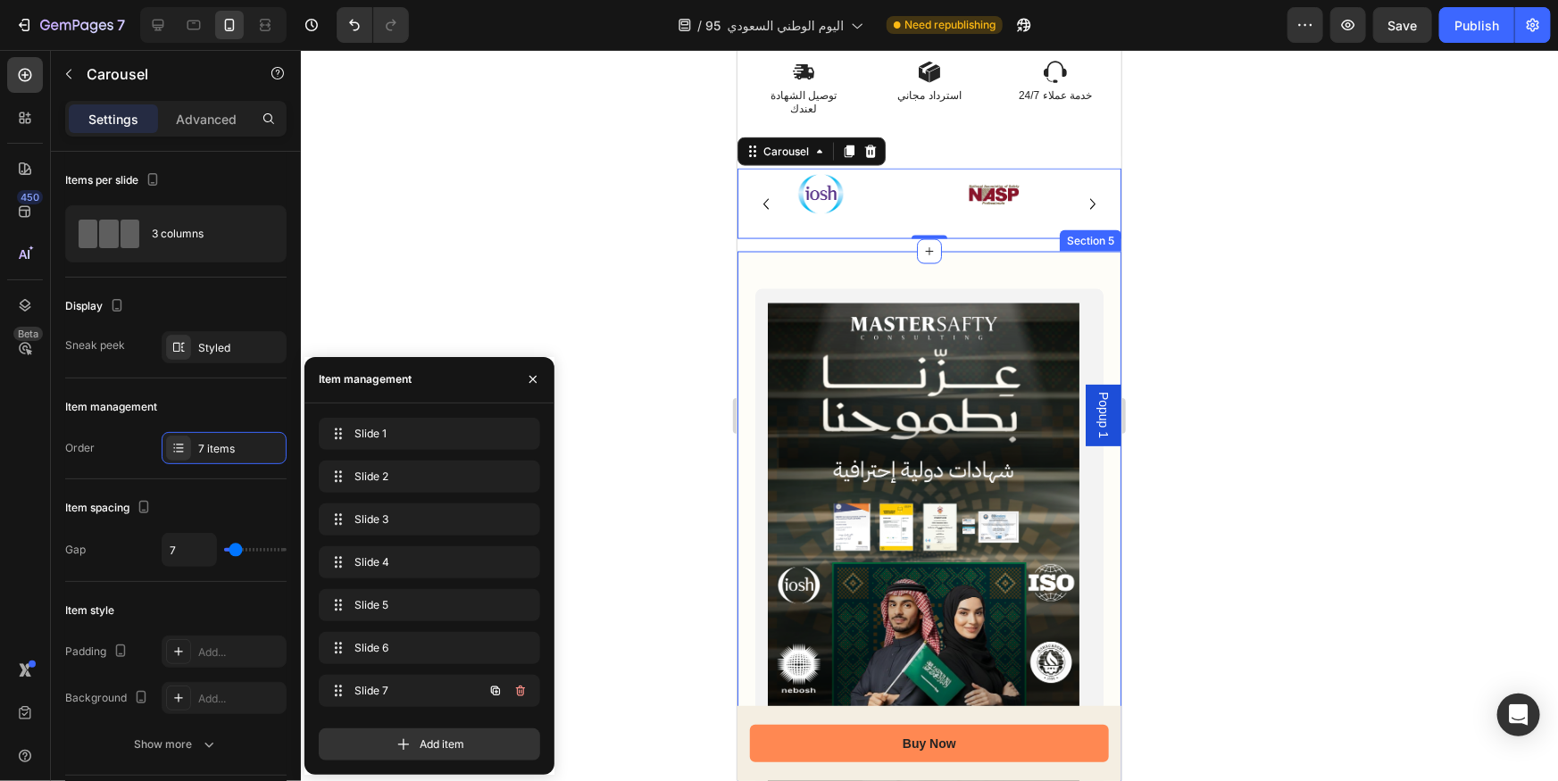
scroll to position [0, 0]
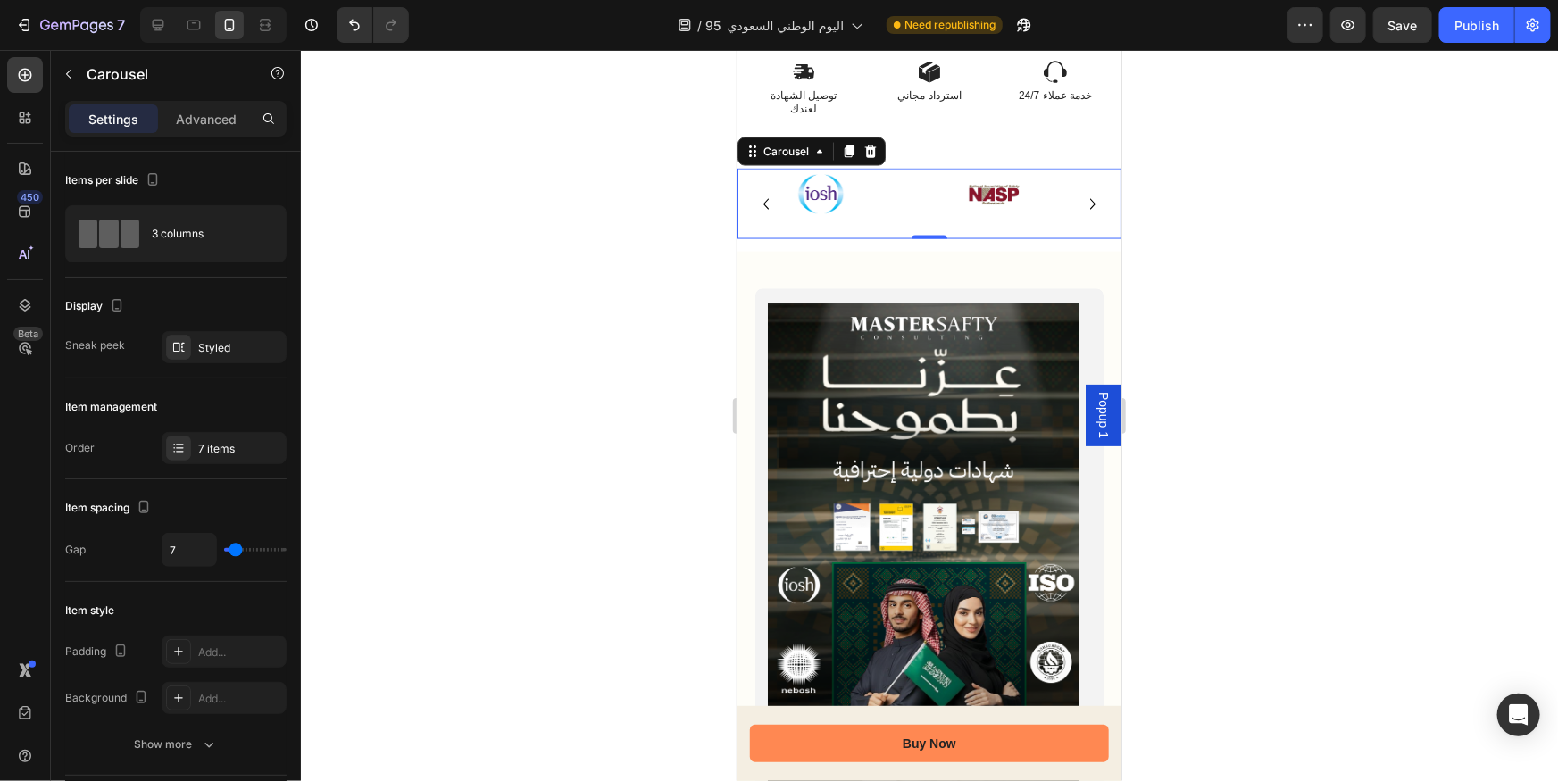
click at [1291, 359] on div at bounding box center [929, 415] width 1257 height 731
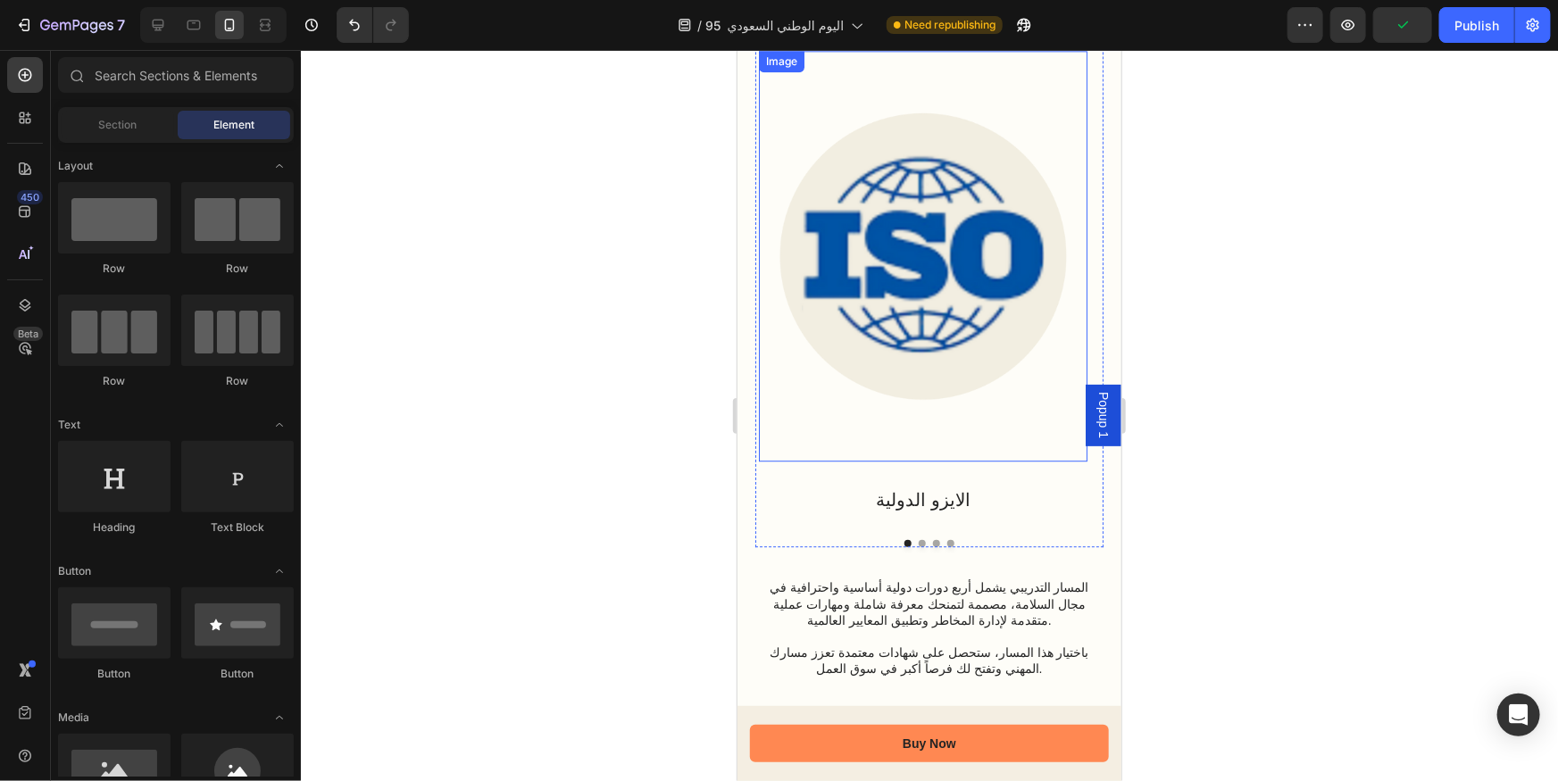
scroll to position [5273, 0]
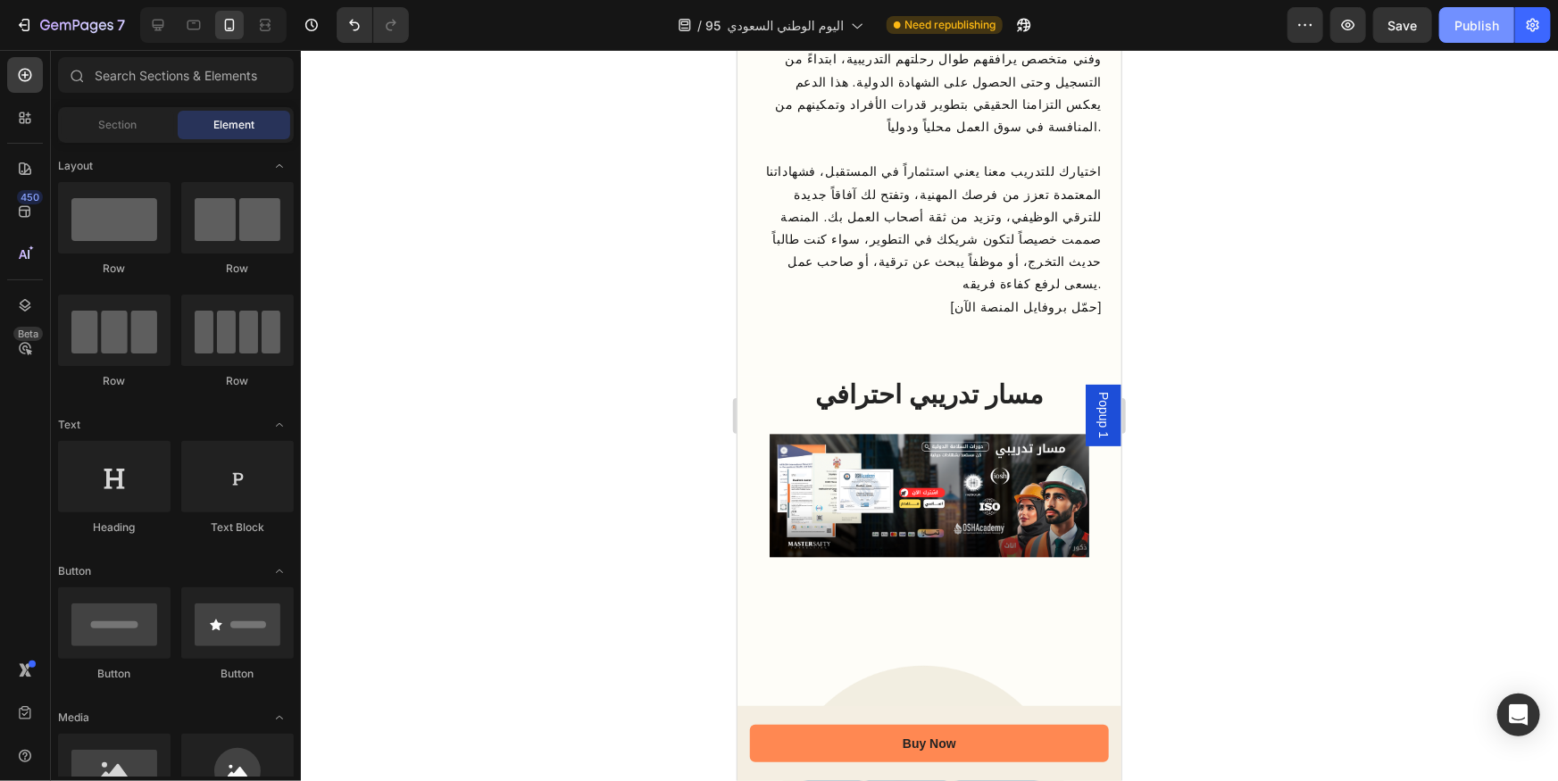
click at [1481, 40] on button "Publish" at bounding box center [1476, 25] width 75 height 36
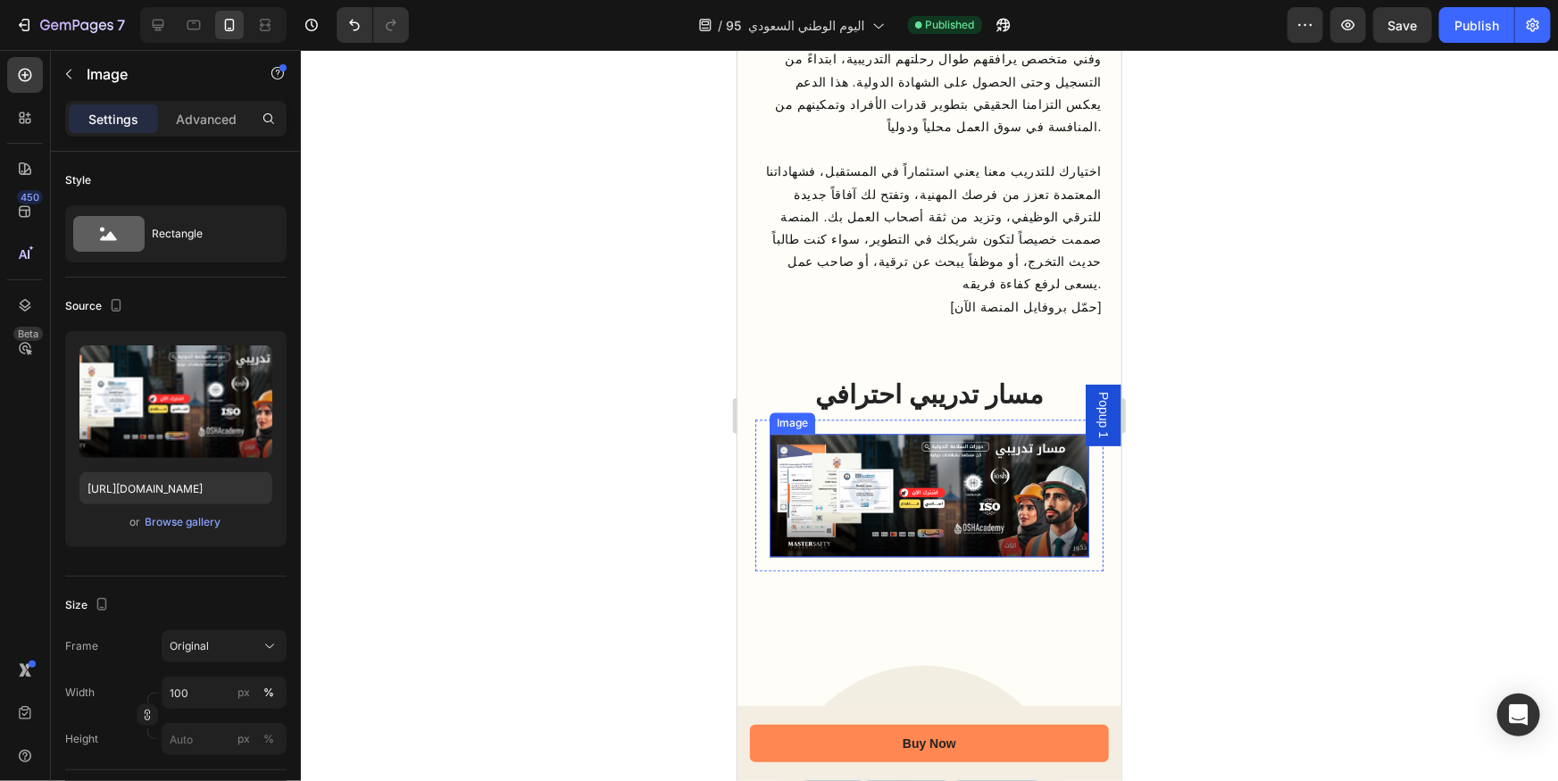
click at [887, 433] on img at bounding box center [929, 494] width 320 height 122
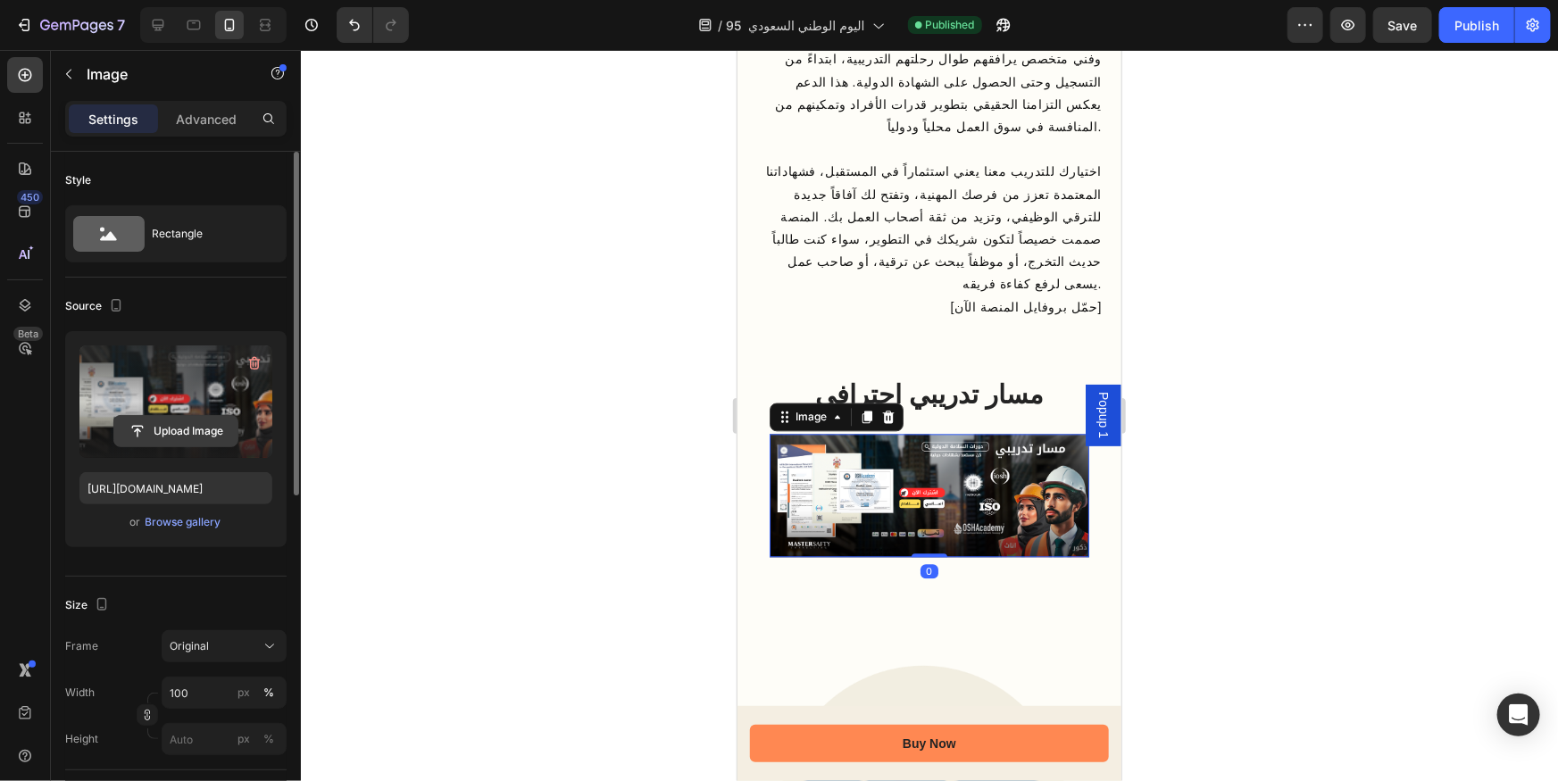
click at [187, 433] on input "file" at bounding box center [175, 431] width 123 height 30
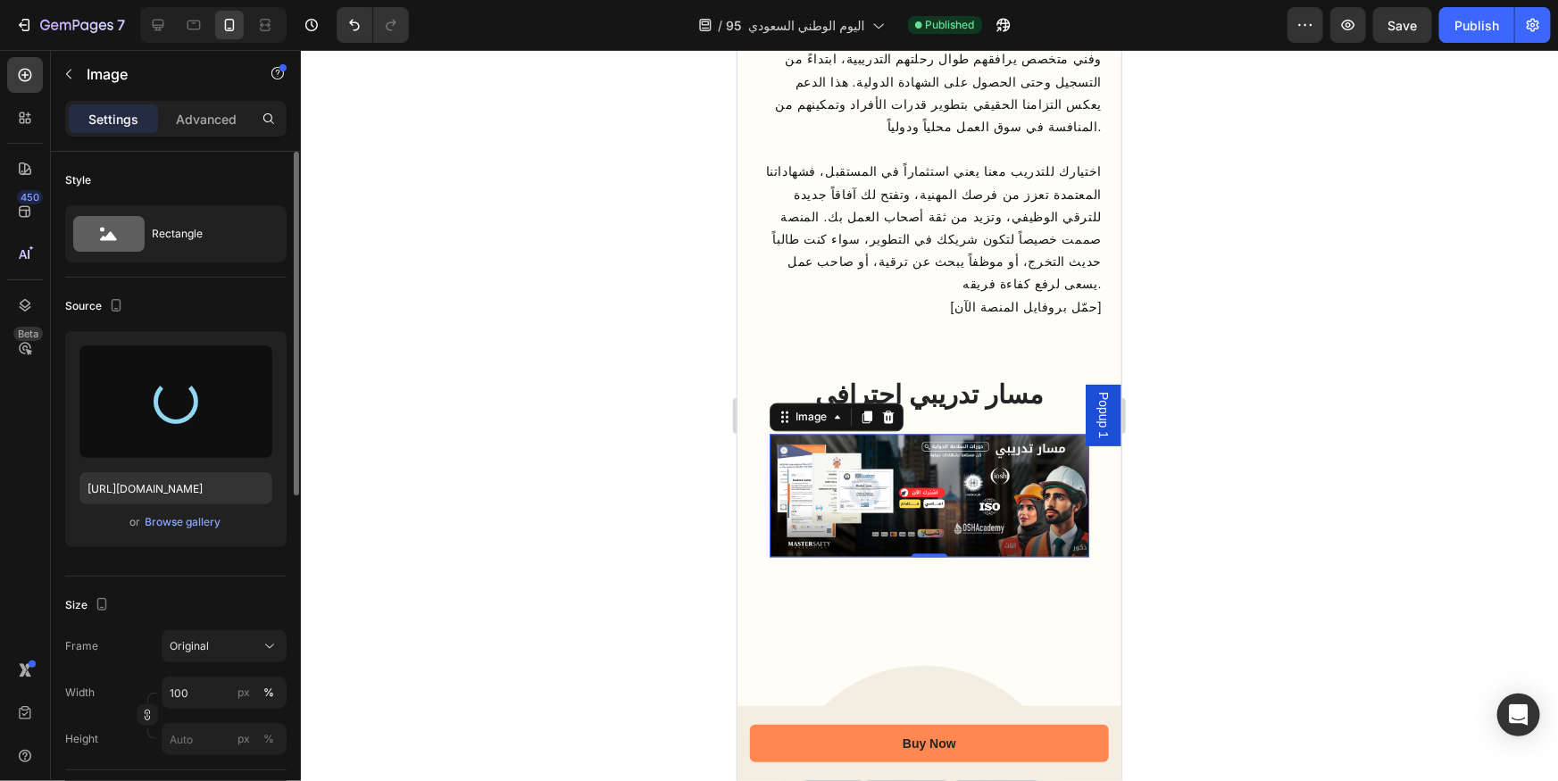
click at [875, 433] on img at bounding box center [929, 494] width 320 height 122
click at [1477, 33] on div "Publish" at bounding box center [1476, 25] width 45 height 19
click at [203, 517] on div "Browse gallery" at bounding box center [183, 522] width 76 height 16
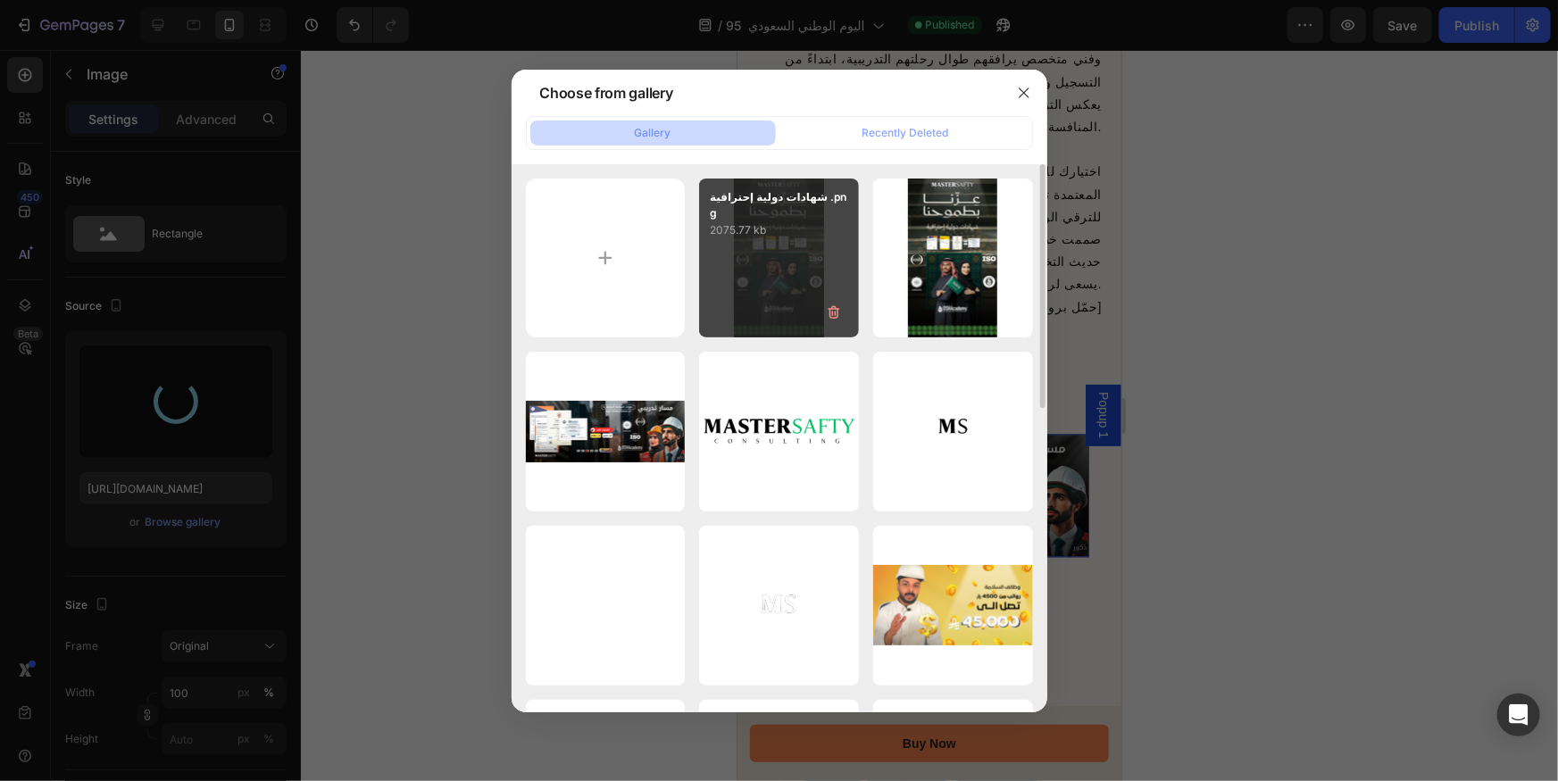
click at [804, 277] on div "شهادات دولية إحترافية .png 2075.77 kb" at bounding box center [779, 259] width 160 height 160
type input "[URL][DOMAIN_NAME]"
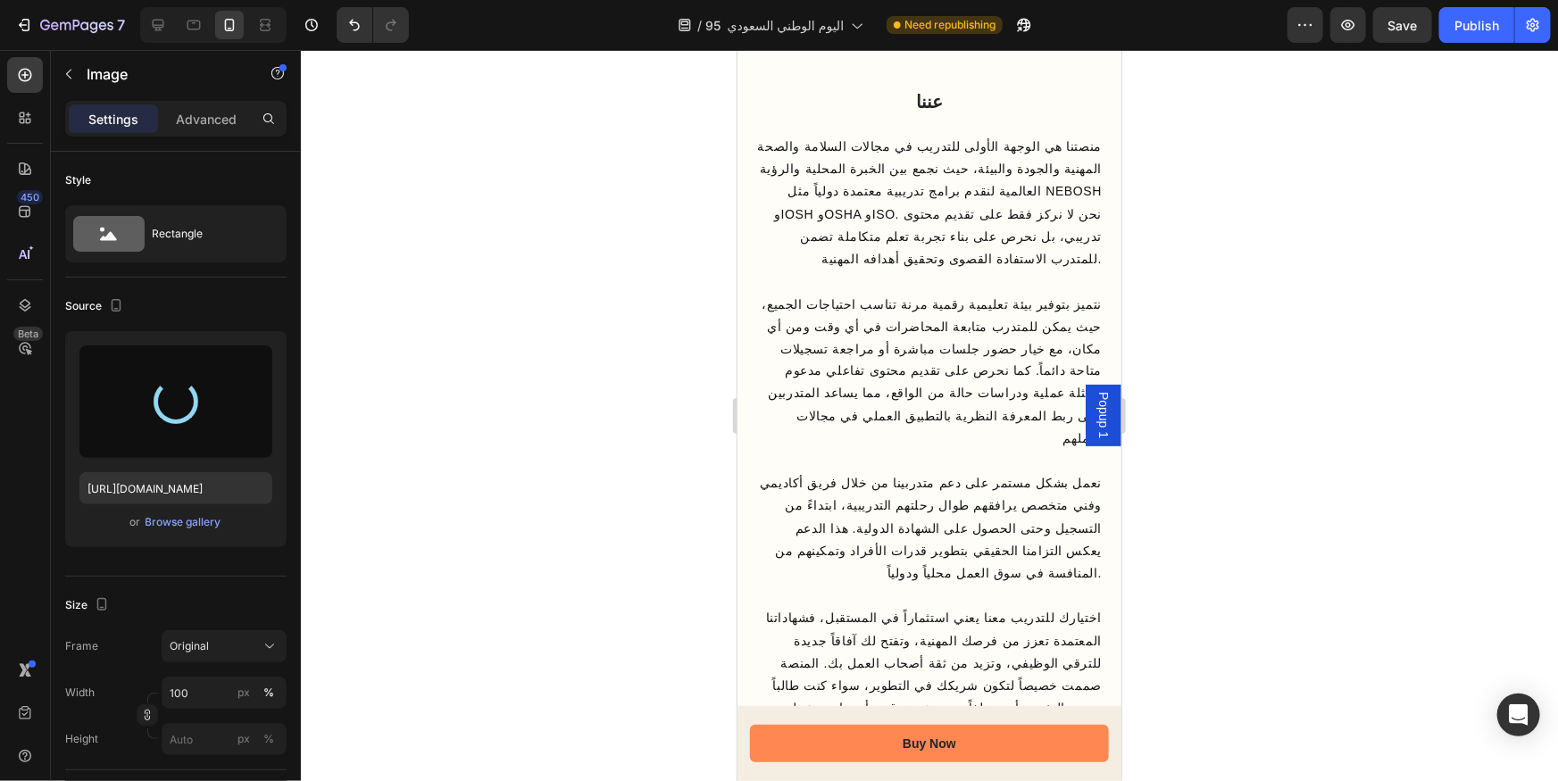
scroll to position [5393, 0]
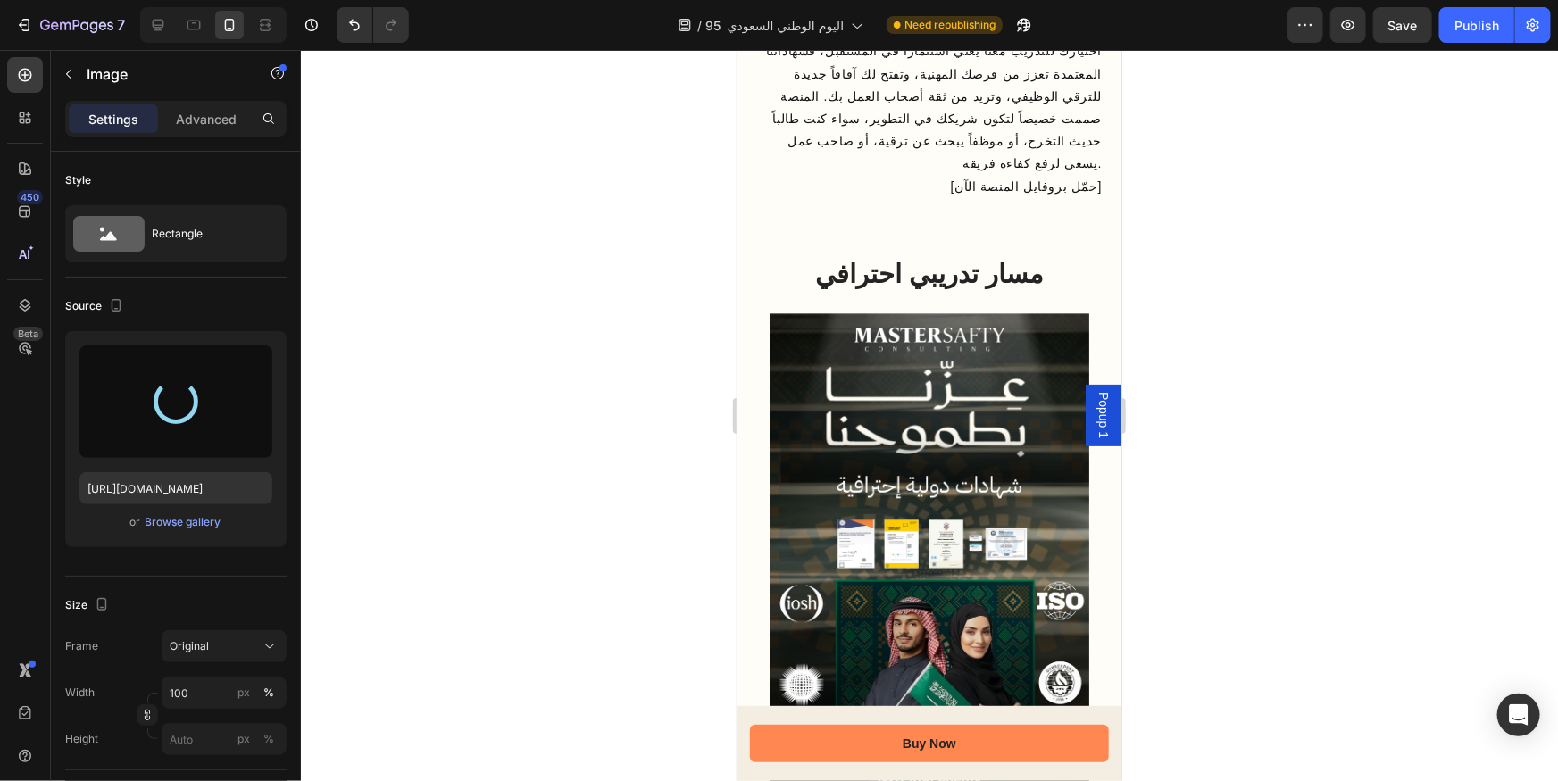
click at [943, 364] on img at bounding box center [929, 596] width 320 height 568
click at [190, 527] on div "Browse gallery" at bounding box center [183, 522] width 76 height 16
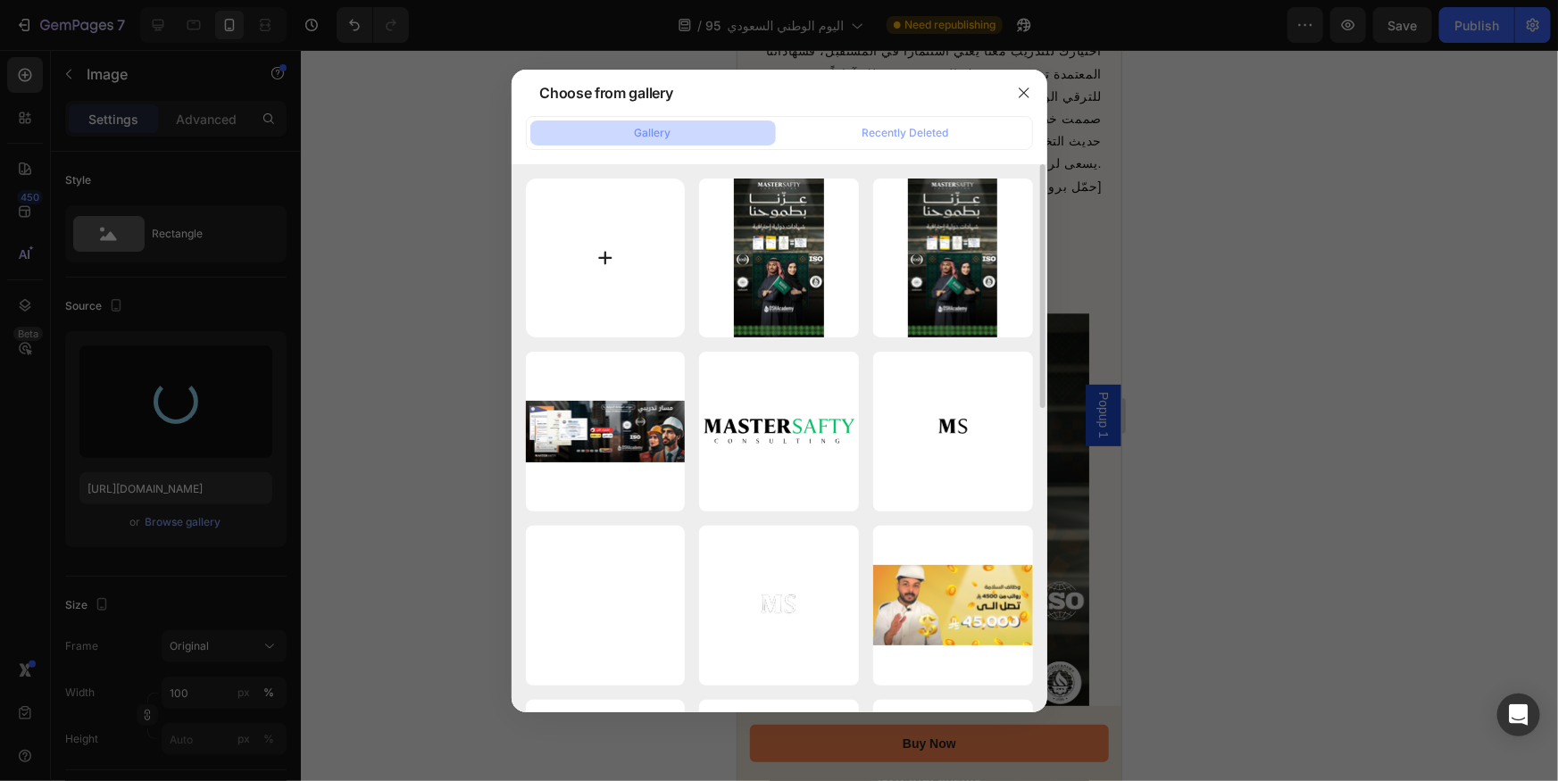
click at [597, 253] on input "file" at bounding box center [606, 259] width 160 height 160
type input "C:\fakepath\مسار تدريبي.png"
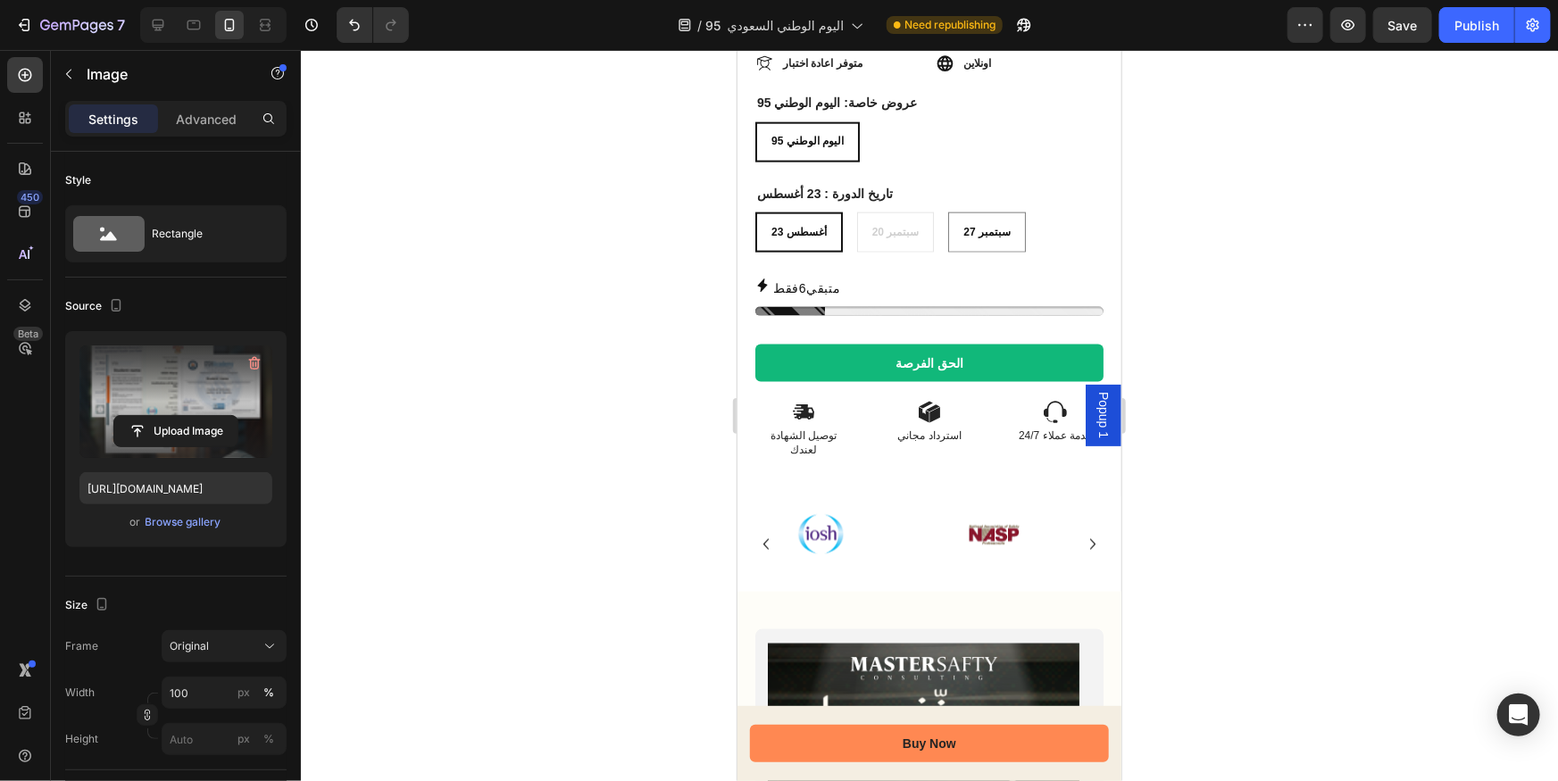
scroll to position [1135, 0]
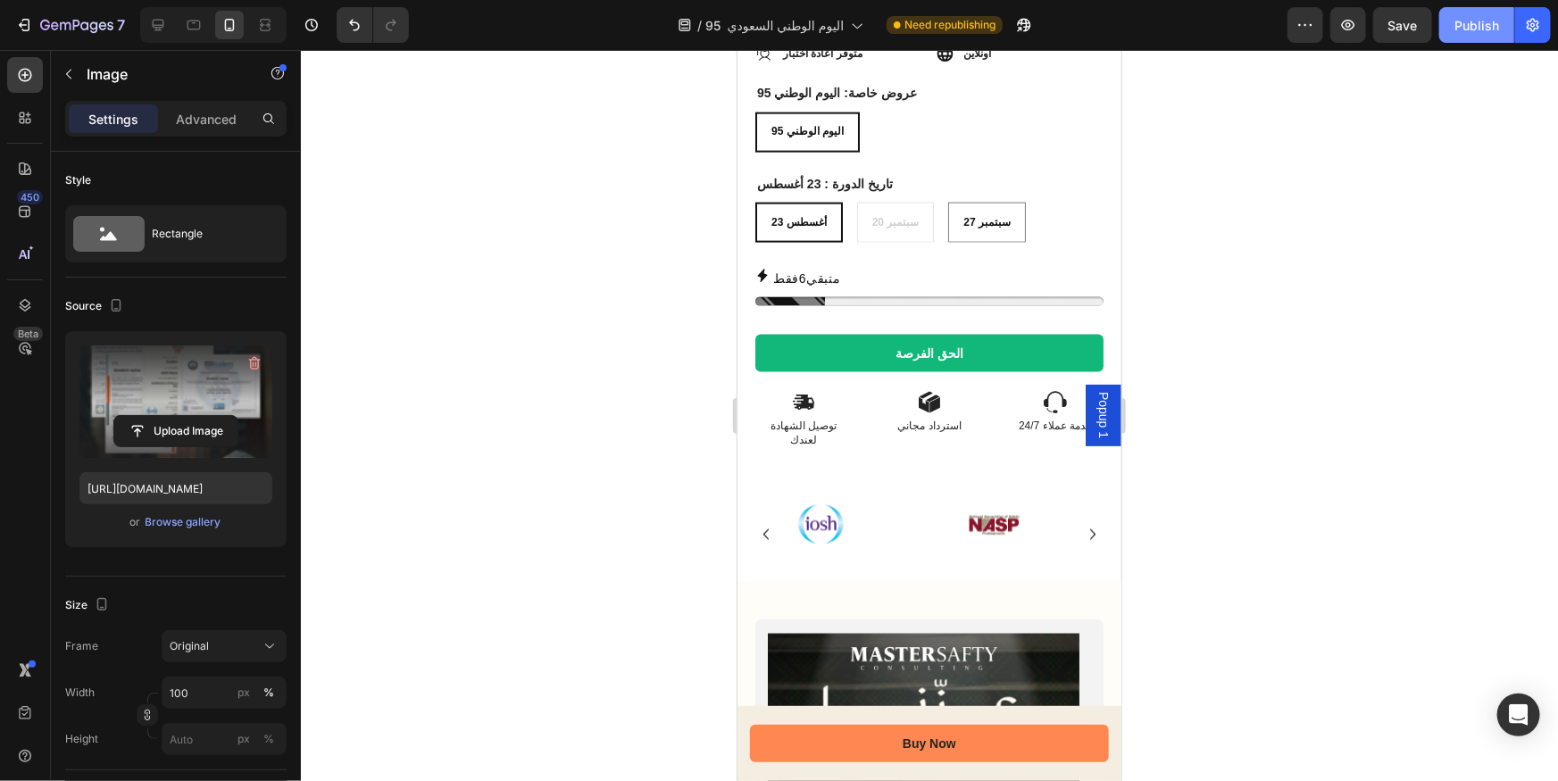
click at [1501, 20] on button "Publish" at bounding box center [1476, 25] width 75 height 36
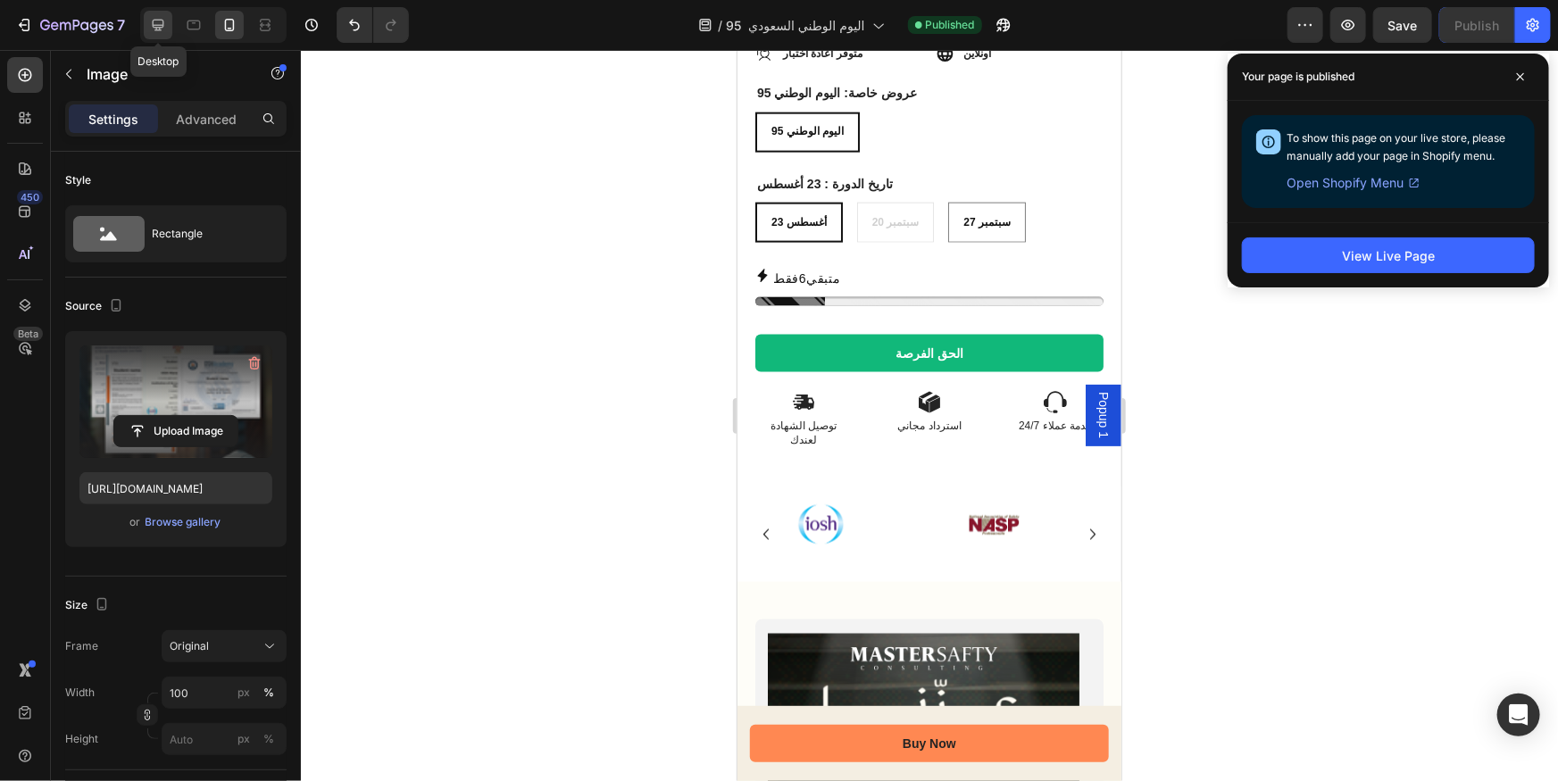
click at [157, 25] on icon at bounding box center [159, 26] width 12 height 12
type input "[URL][DOMAIN_NAME]"
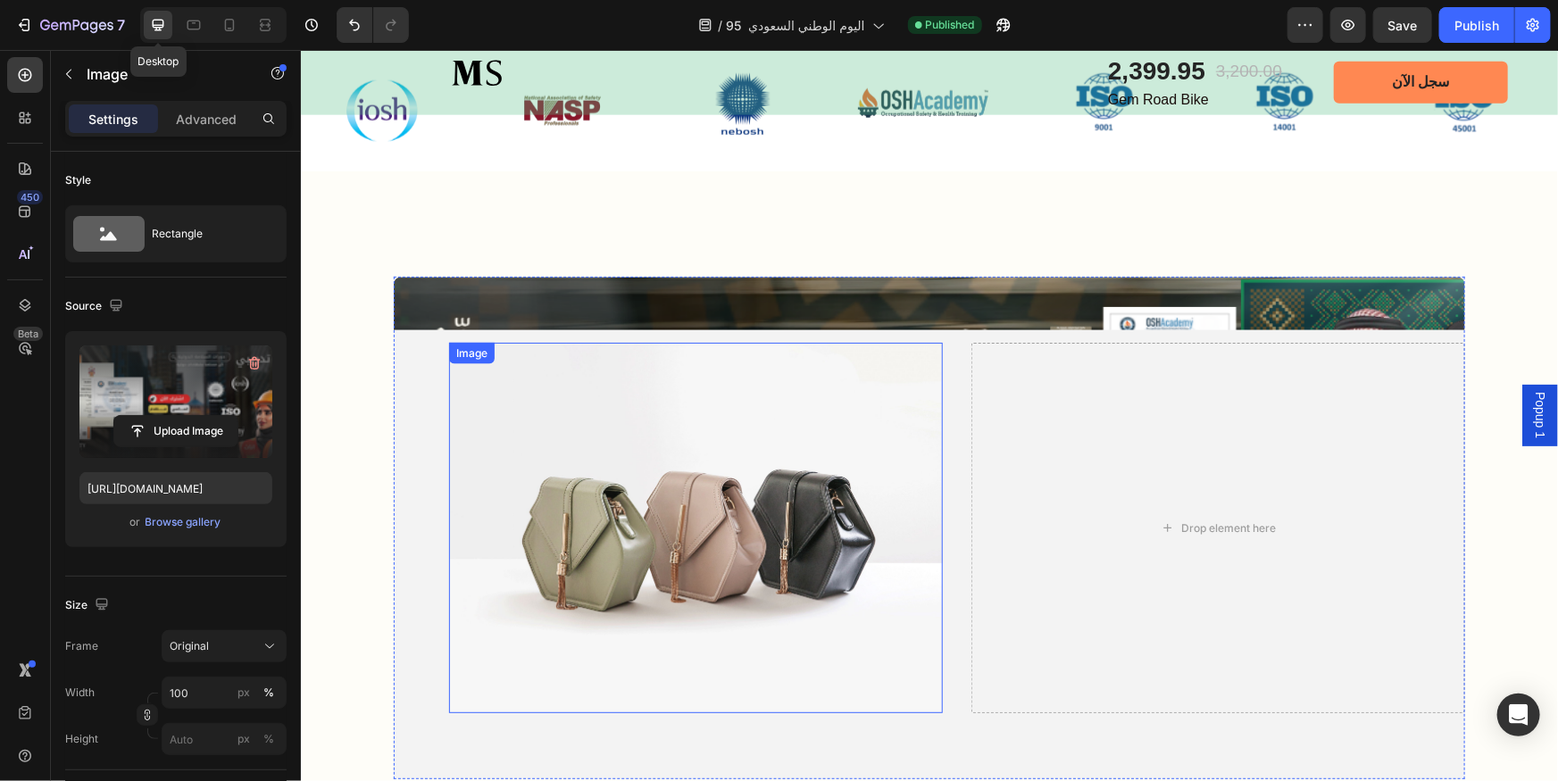
scroll to position [1192, 0]
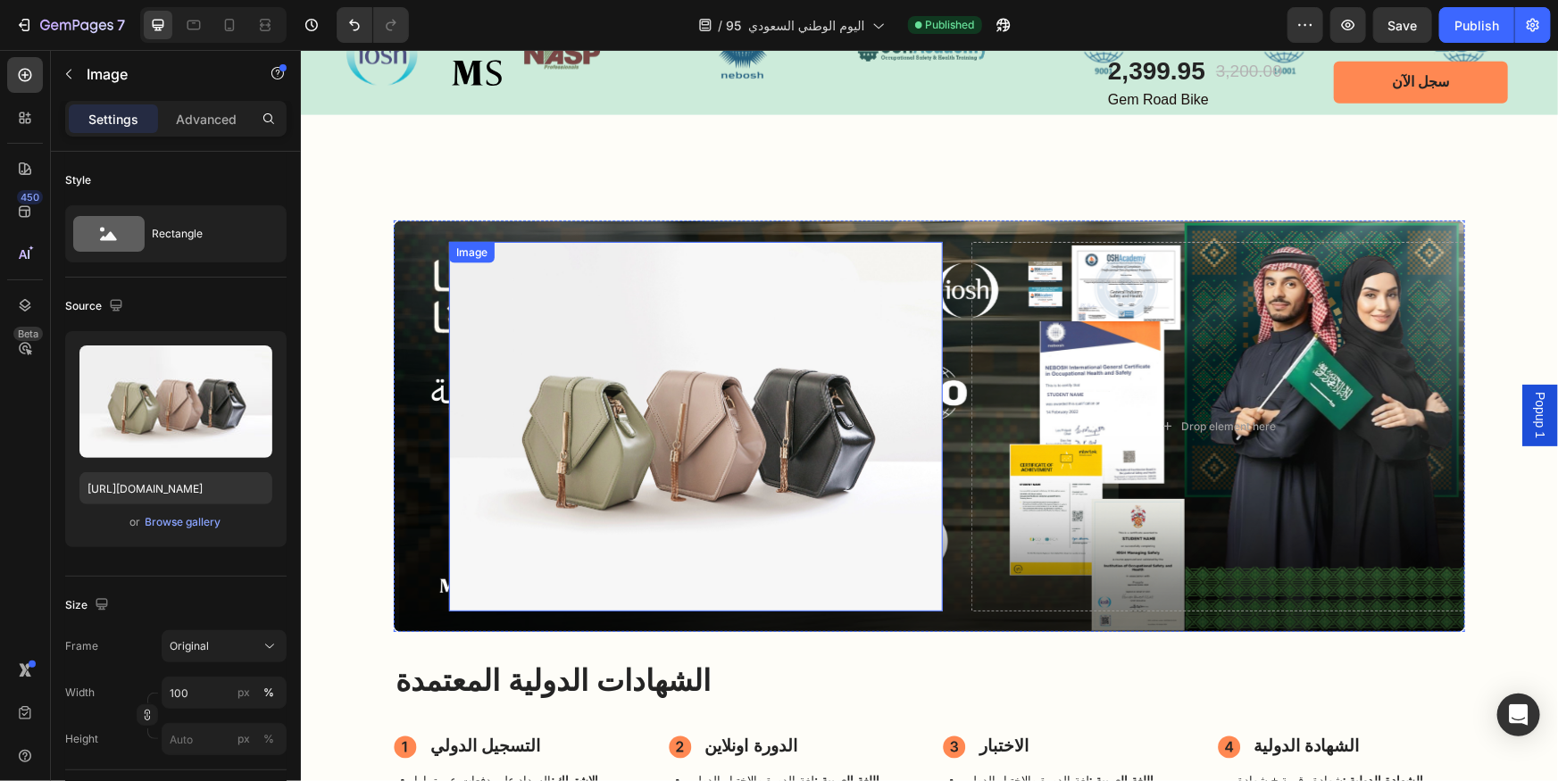
click at [770, 383] on img at bounding box center [695, 426] width 494 height 370
click at [566, 260] on icon at bounding box center [567, 259] width 14 height 14
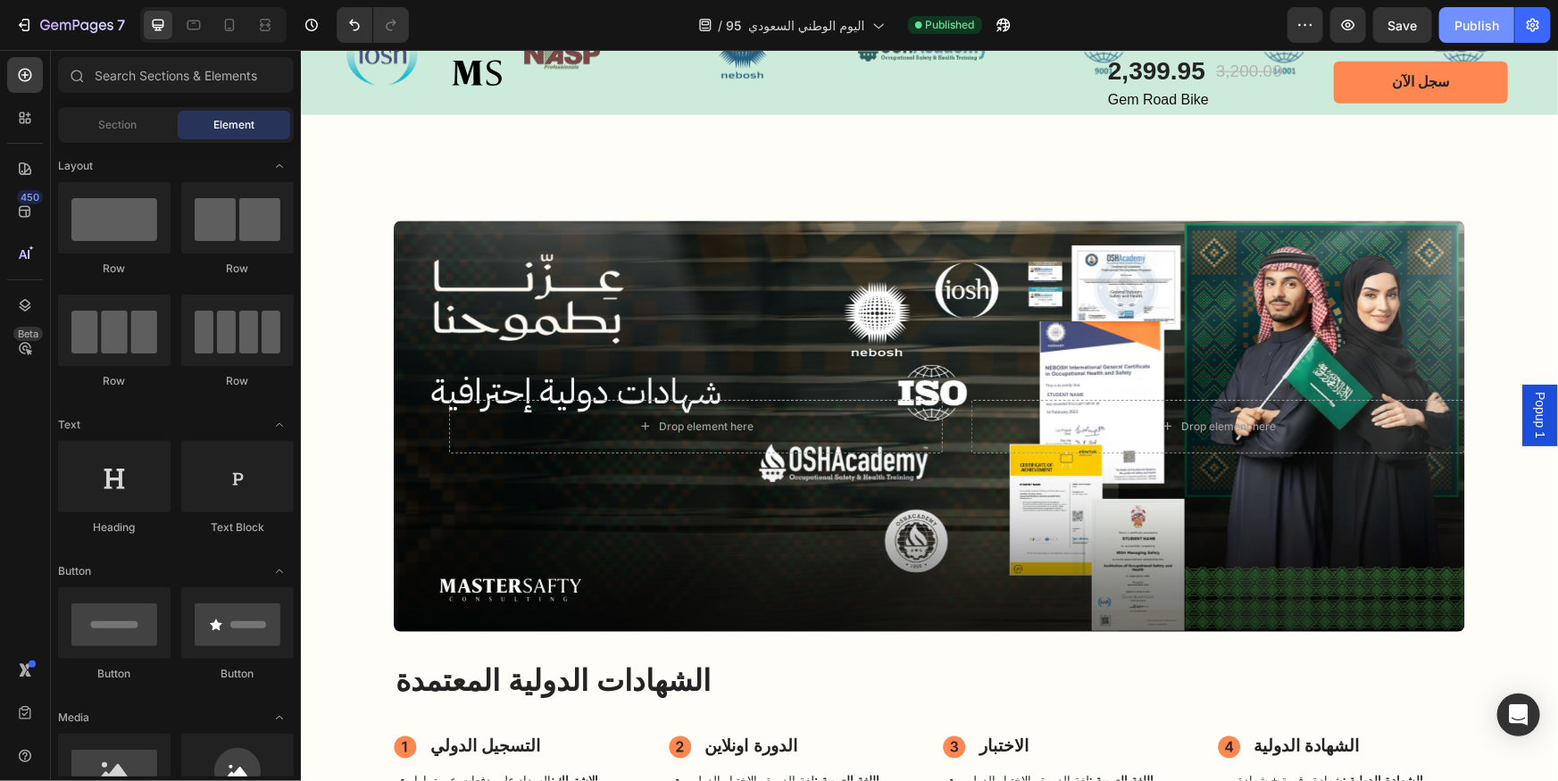
click at [1485, 18] on div "Publish" at bounding box center [1476, 25] width 45 height 19
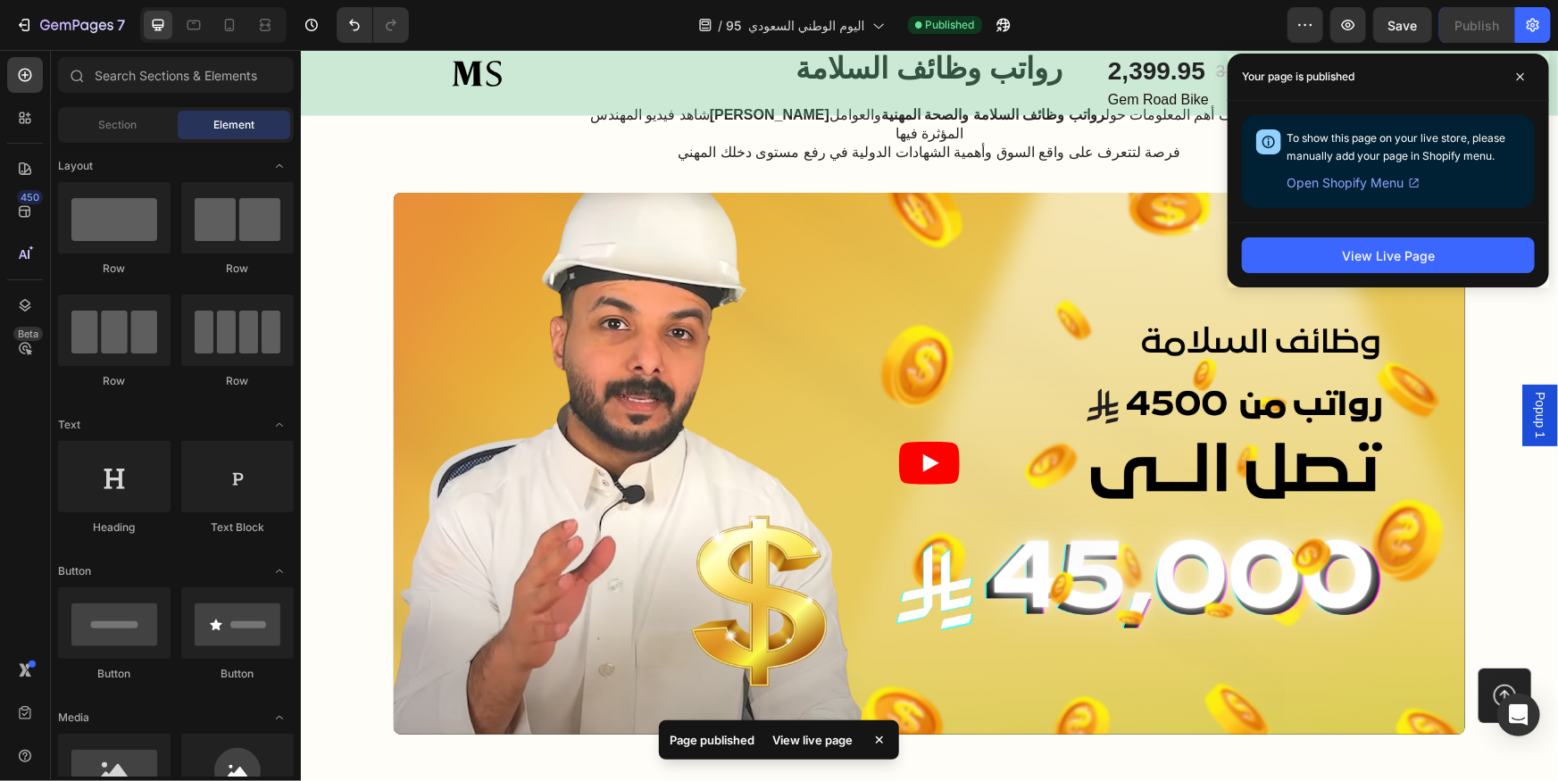
scroll to position [5574, 0]
